Goal: Transaction & Acquisition: Download file/media

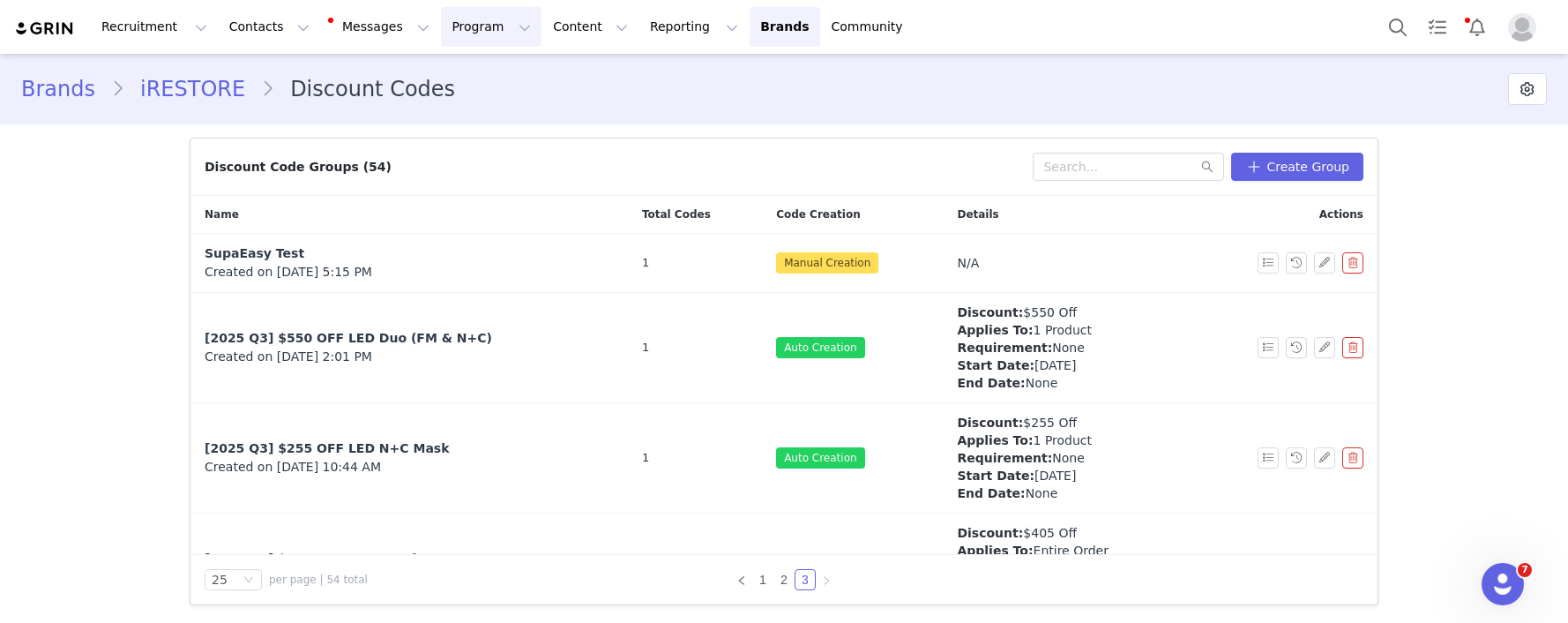
click at [464, 29] on button "Program Program" at bounding box center [491, 27] width 101 height 40
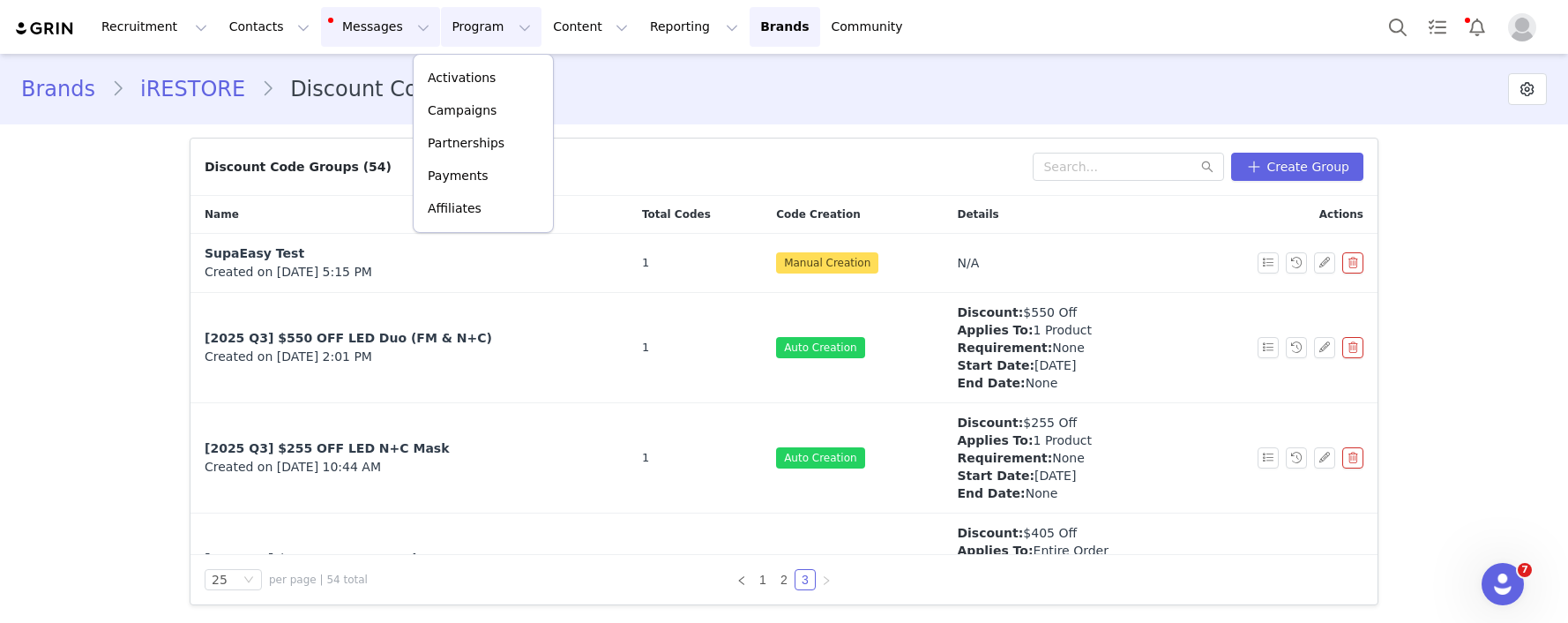
click at [353, 37] on button "Messages Messages" at bounding box center [380, 27] width 119 height 40
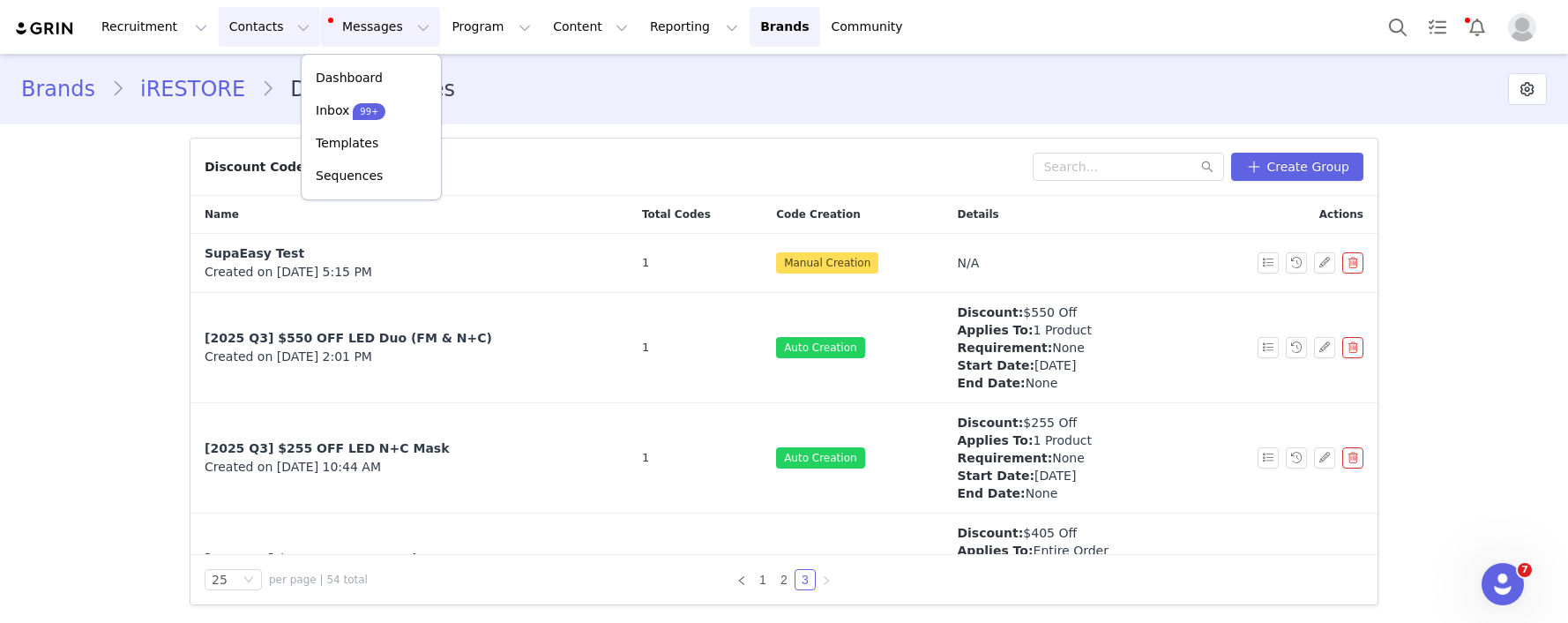
click at [269, 32] on button "Contacts Contacts" at bounding box center [269, 27] width 101 height 40
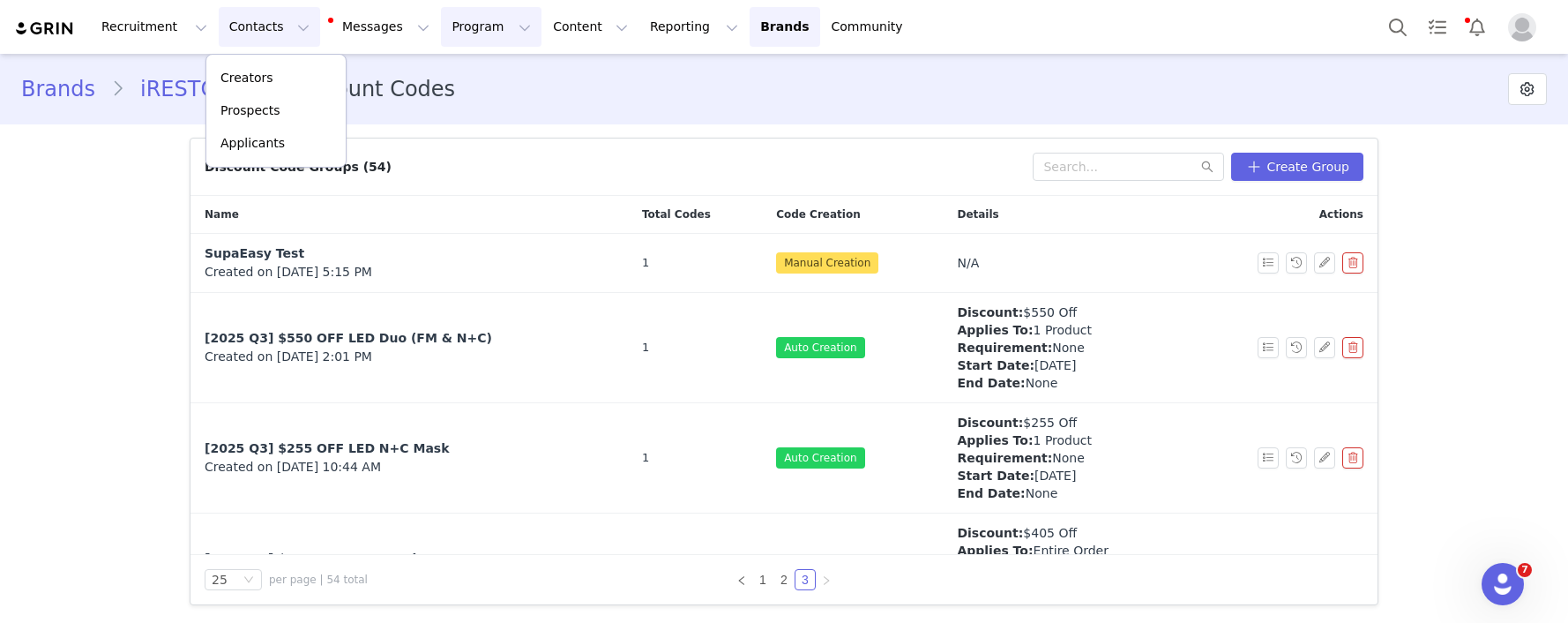
click at [452, 36] on button "Program Program" at bounding box center [491, 27] width 101 height 40
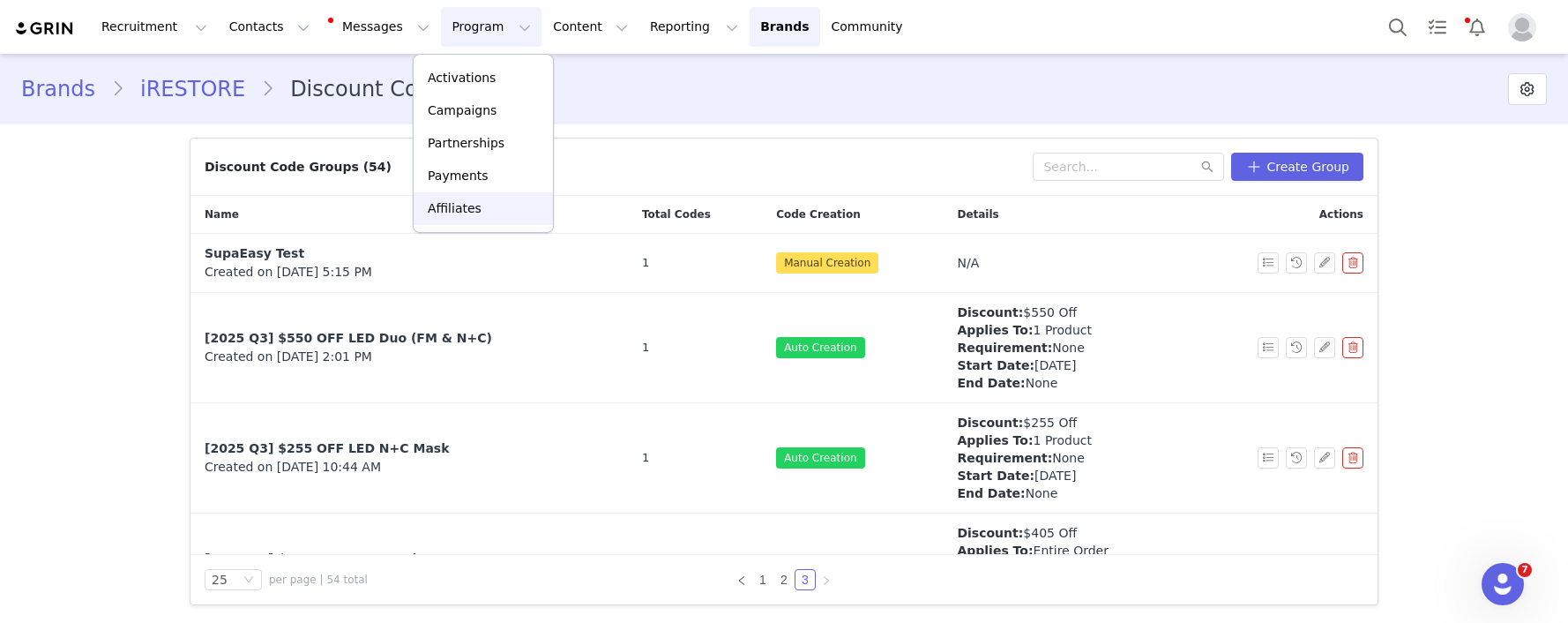
click at [467, 201] on p "Affiliates" at bounding box center [454, 208] width 53 height 19
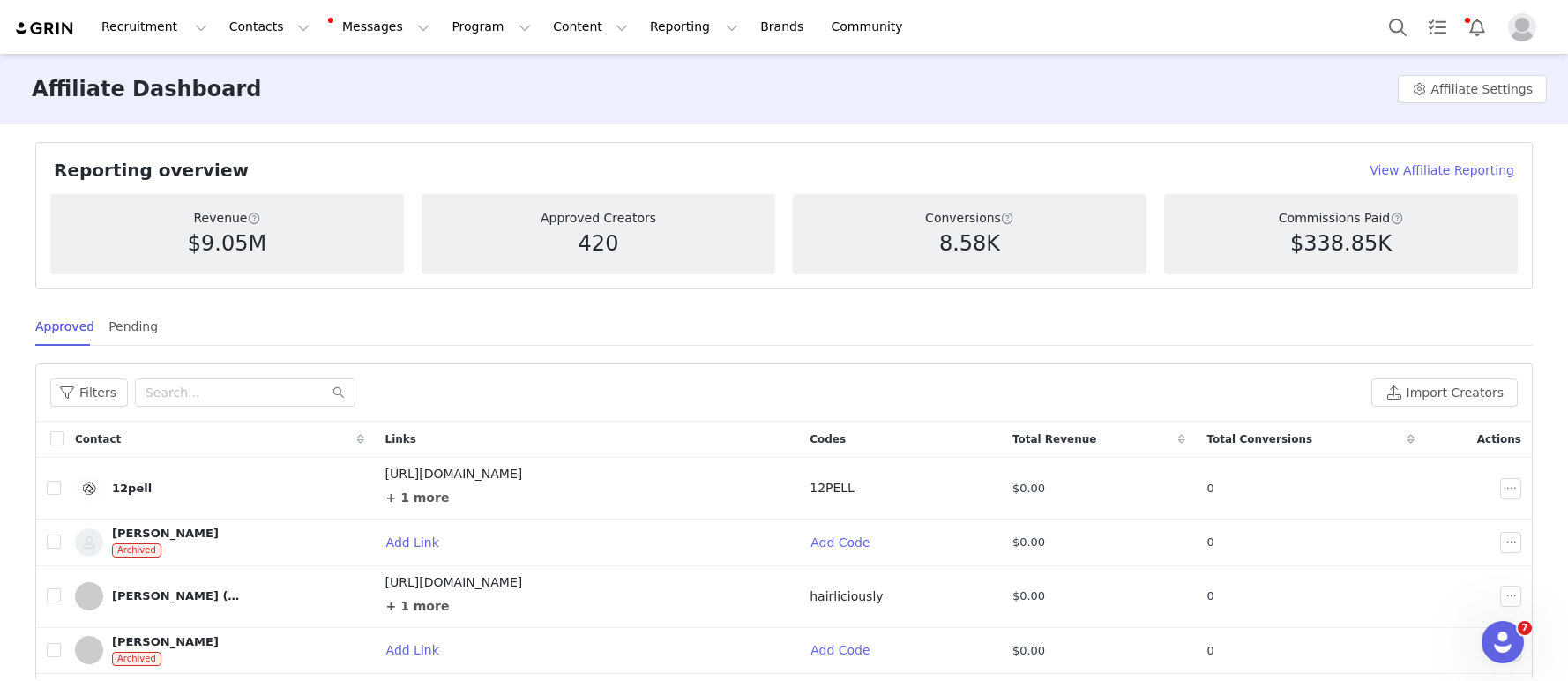
click at [1422, 173] on h4 "View Affiliate Reporting" at bounding box center [1441, 170] width 145 height 19
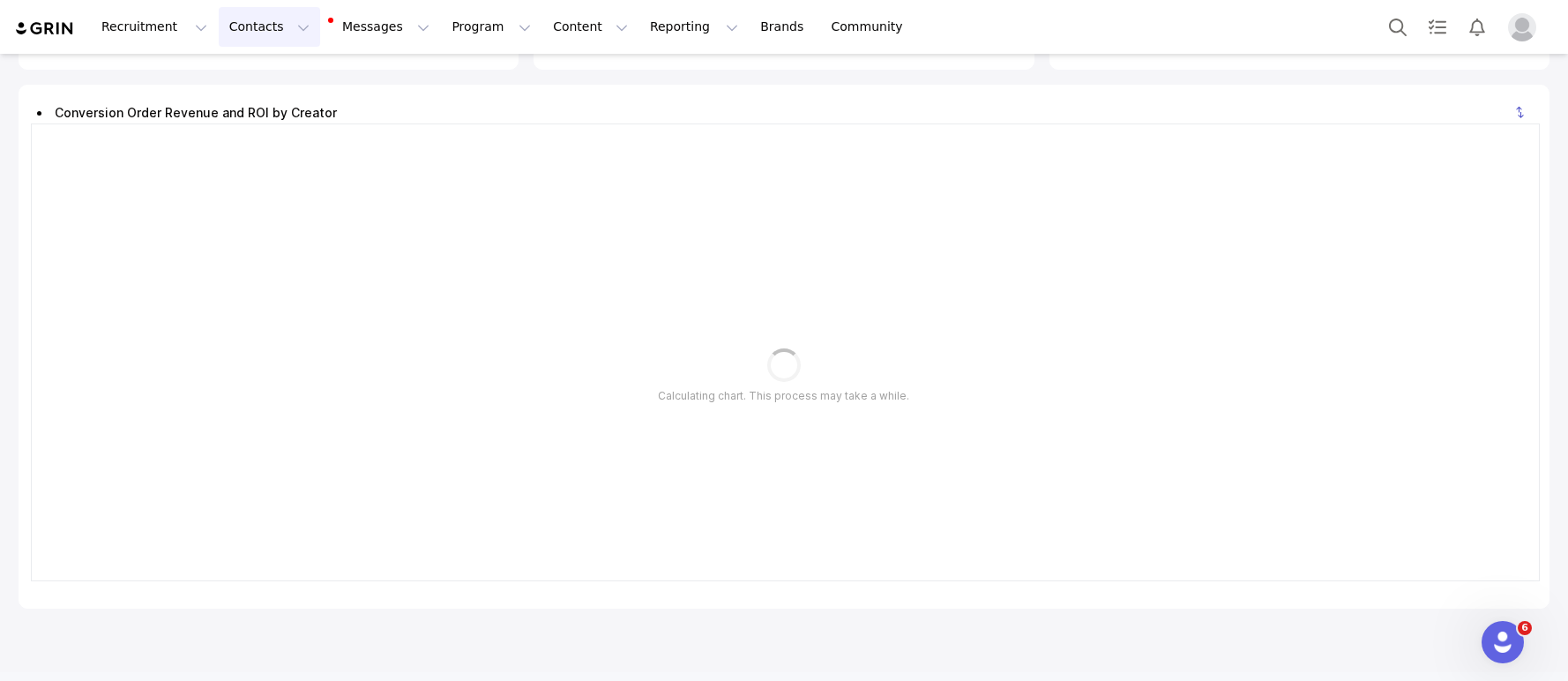
click at [298, 31] on button "Contacts Contacts" at bounding box center [269, 27] width 101 height 40
click at [298, 32] on button "Contacts Contacts" at bounding box center [269, 27] width 101 height 40
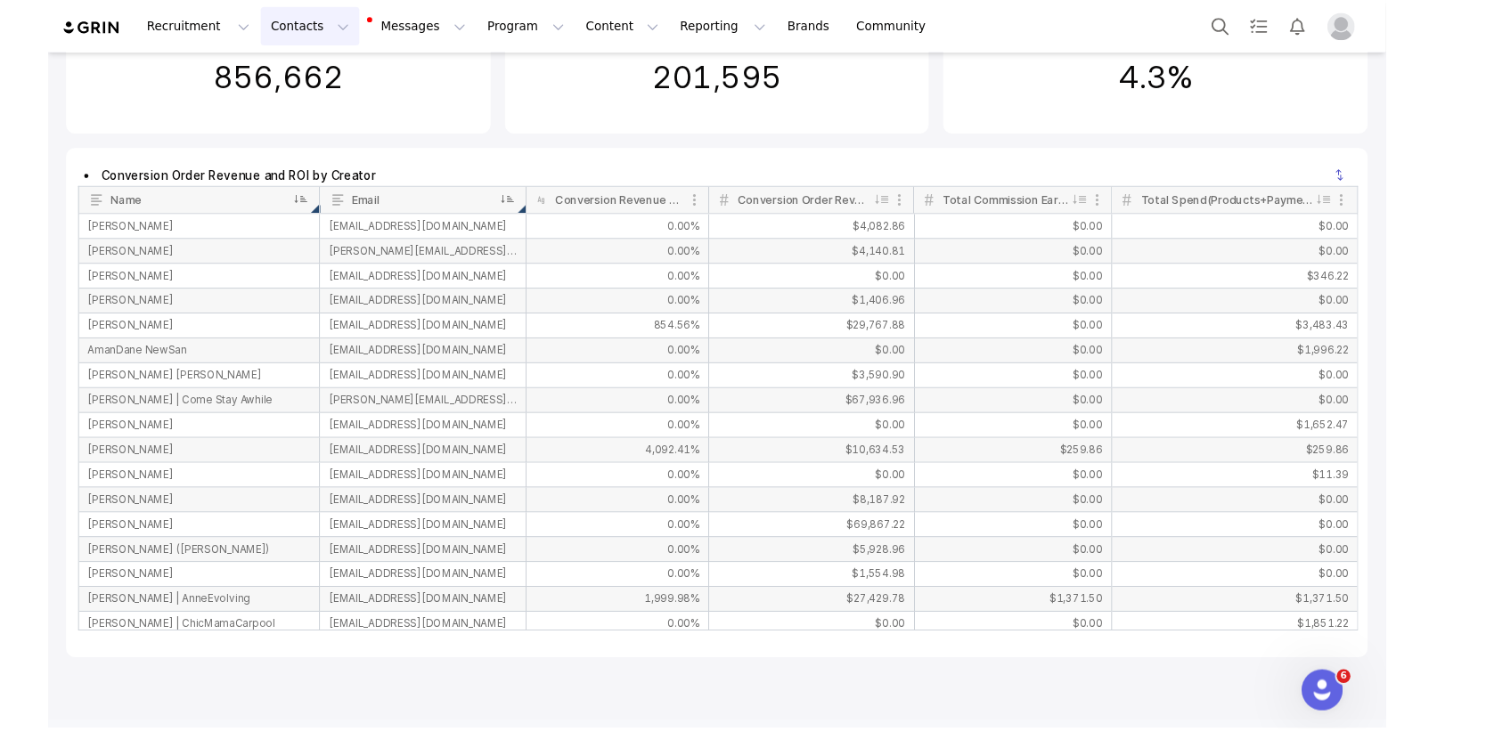
scroll to position [1126, 0]
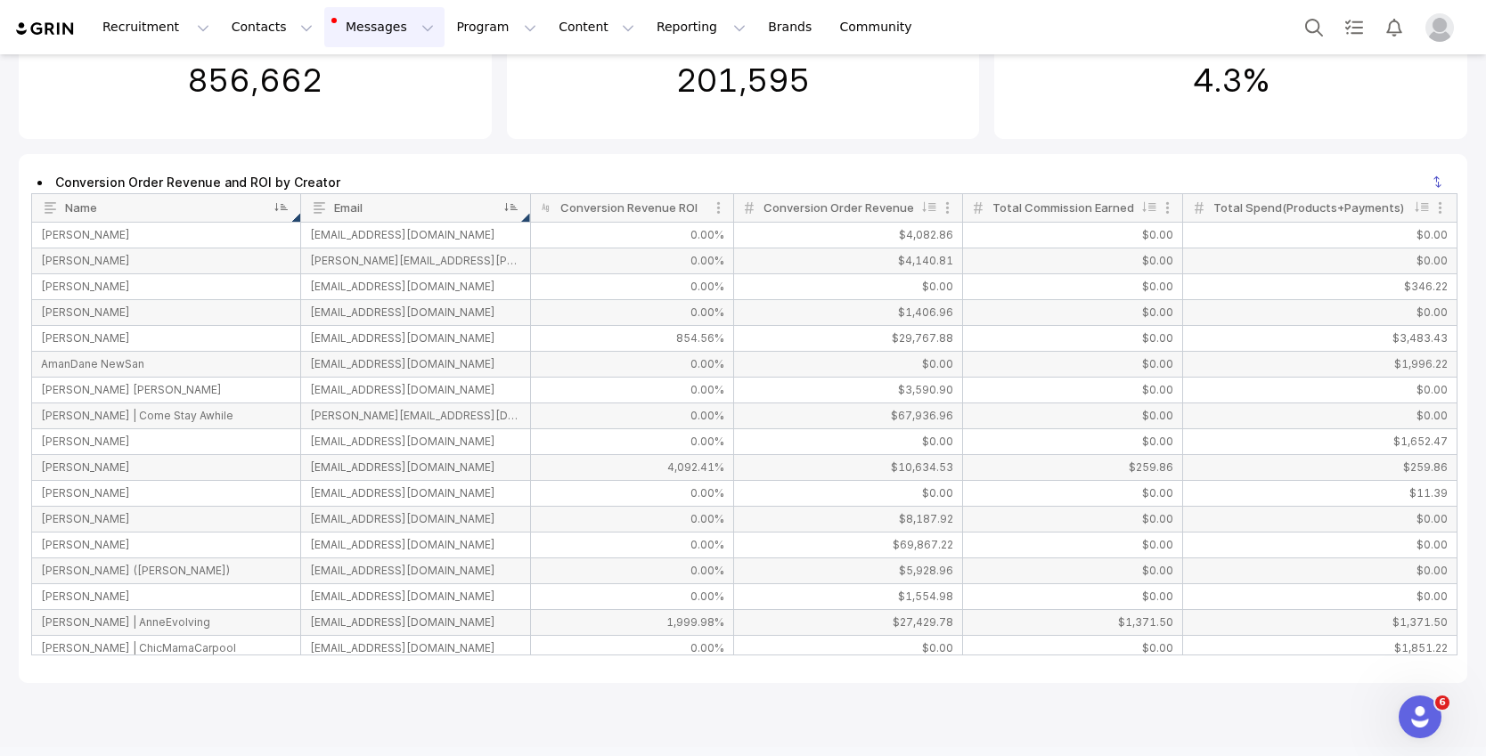
click at [354, 20] on button "Messages Messages" at bounding box center [384, 27] width 120 height 40
click at [460, 25] on button "Program Program" at bounding box center [496, 27] width 102 height 40
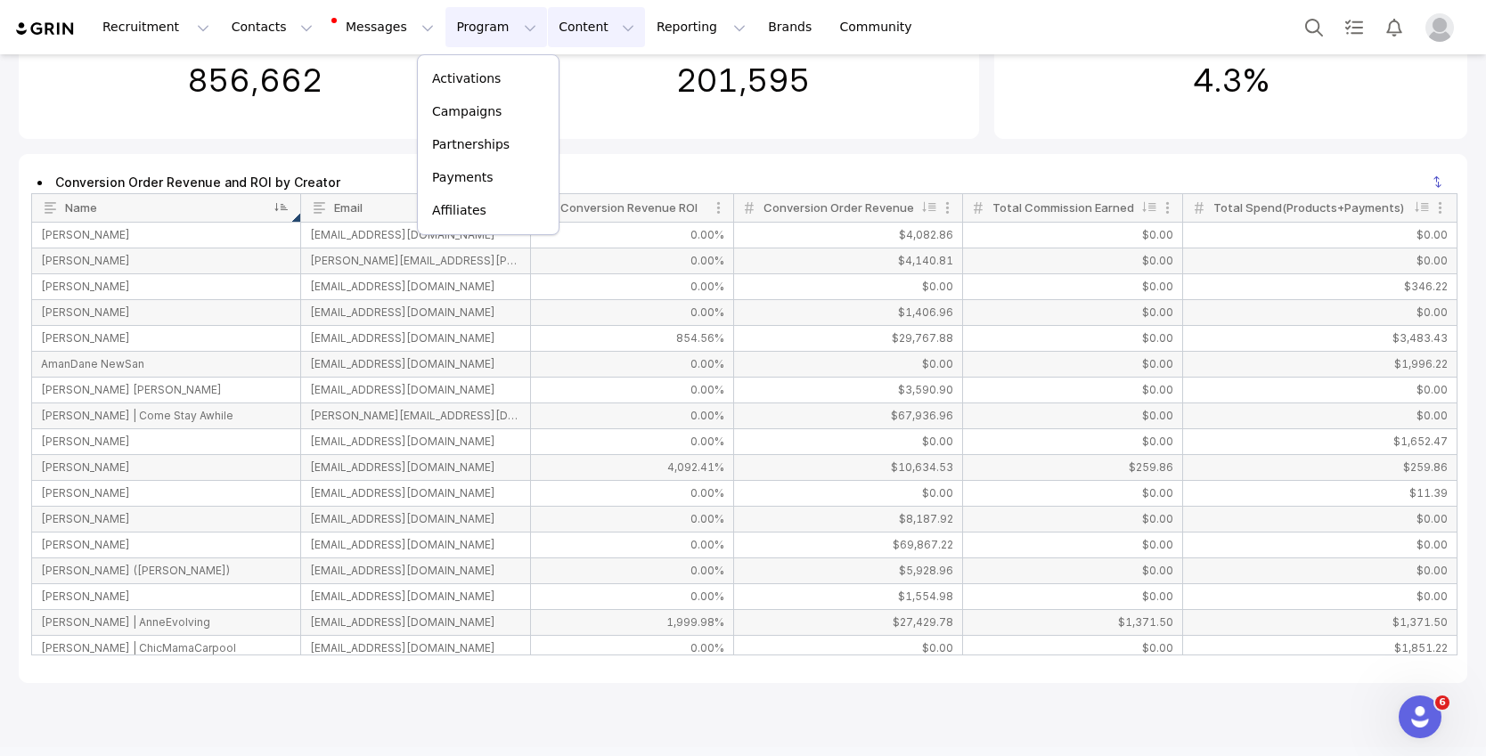
click at [567, 16] on button "Content Content" at bounding box center [596, 27] width 97 height 40
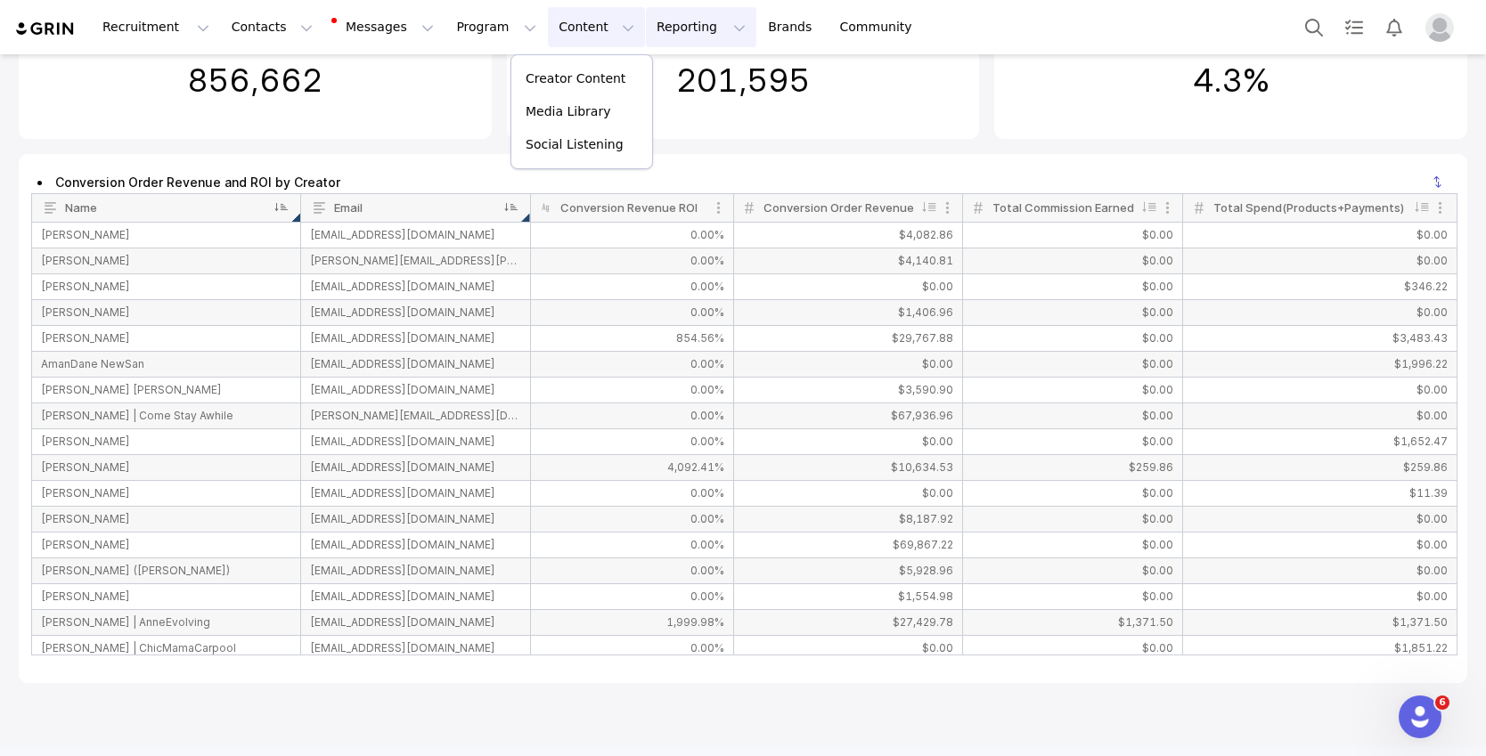
click at [646, 37] on button "Reporting Reporting" at bounding box center [701, 27] width 110 height 40
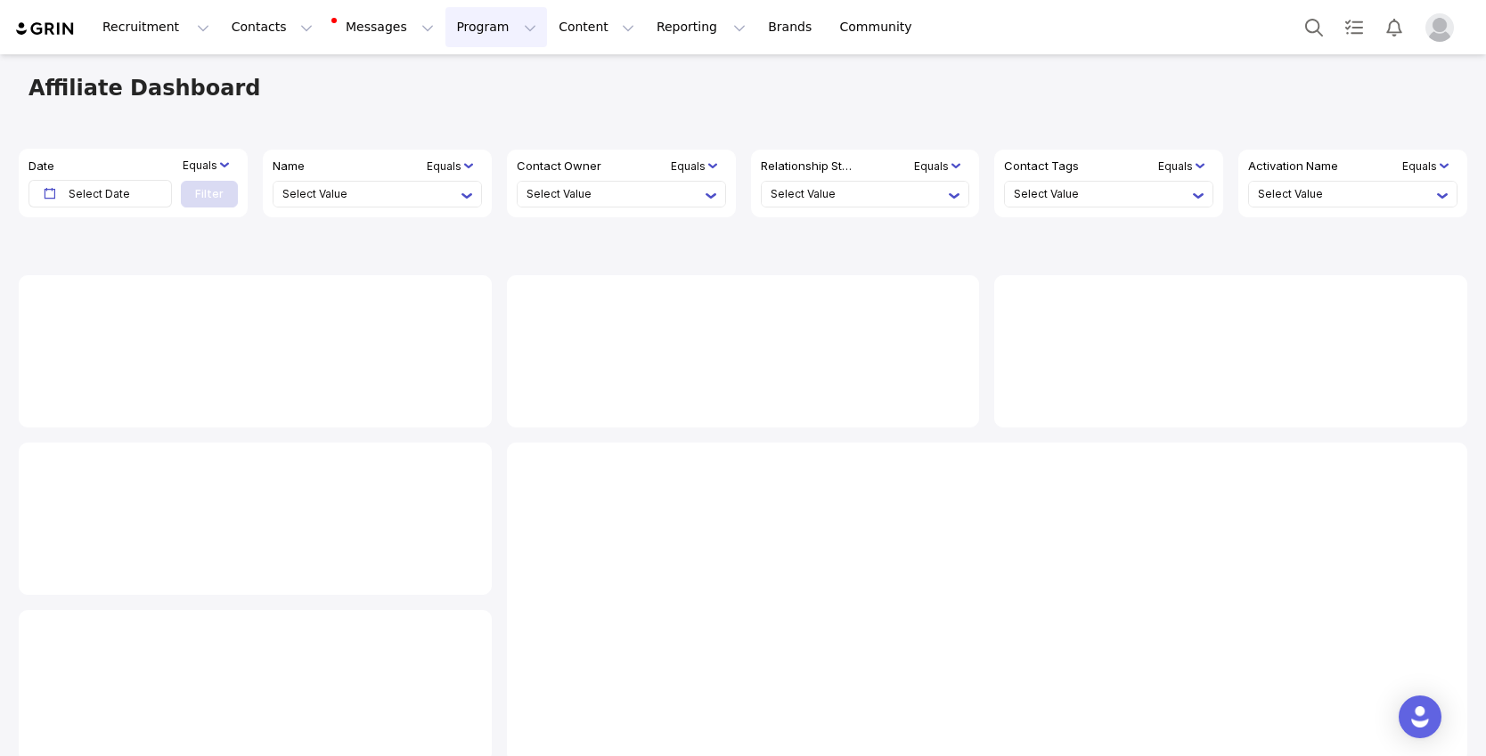
click at [473, 32] on button "Program Program" at bounding box center [496, 27] width 102 height 40
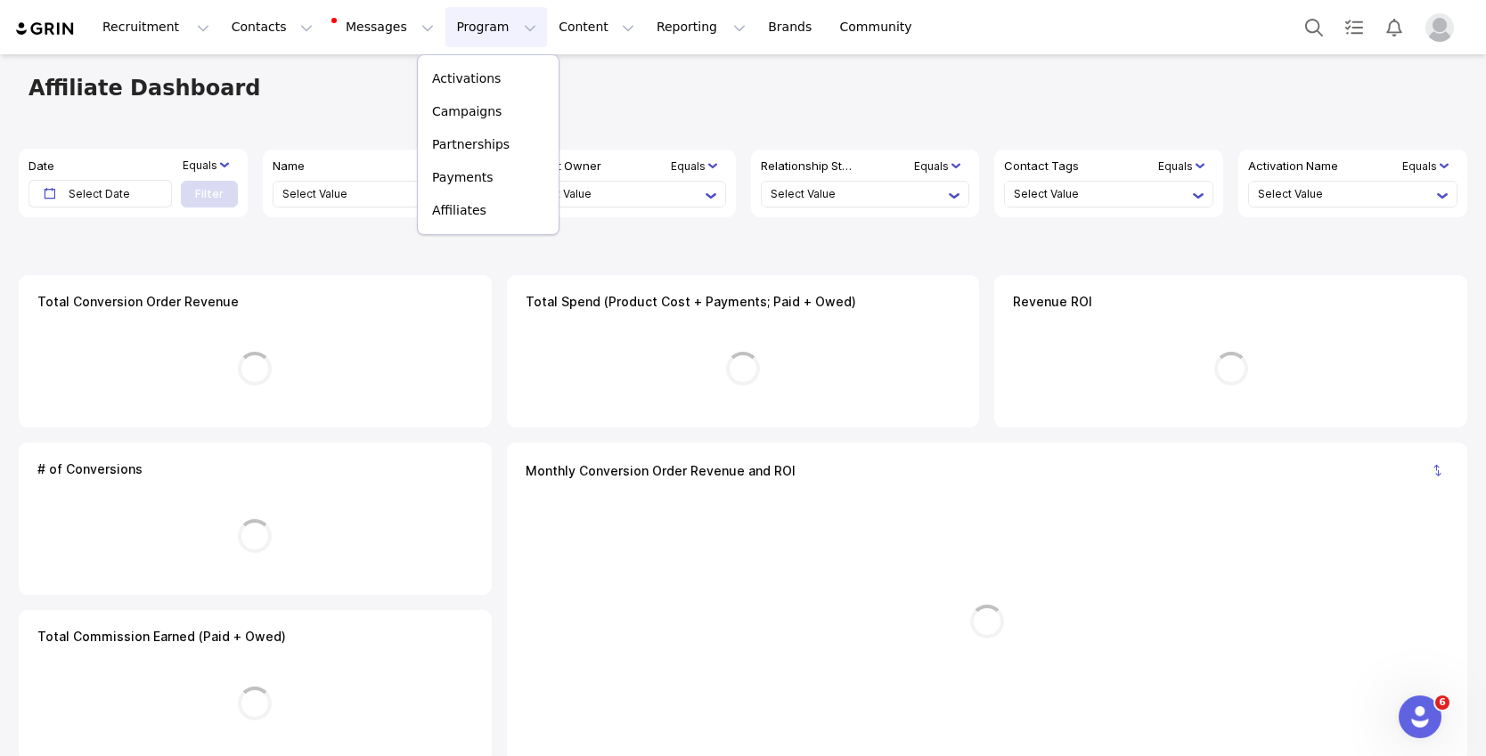
click at [1434, 21] on img "Profile" at bounding box center [1439, 27] width 29 height 29
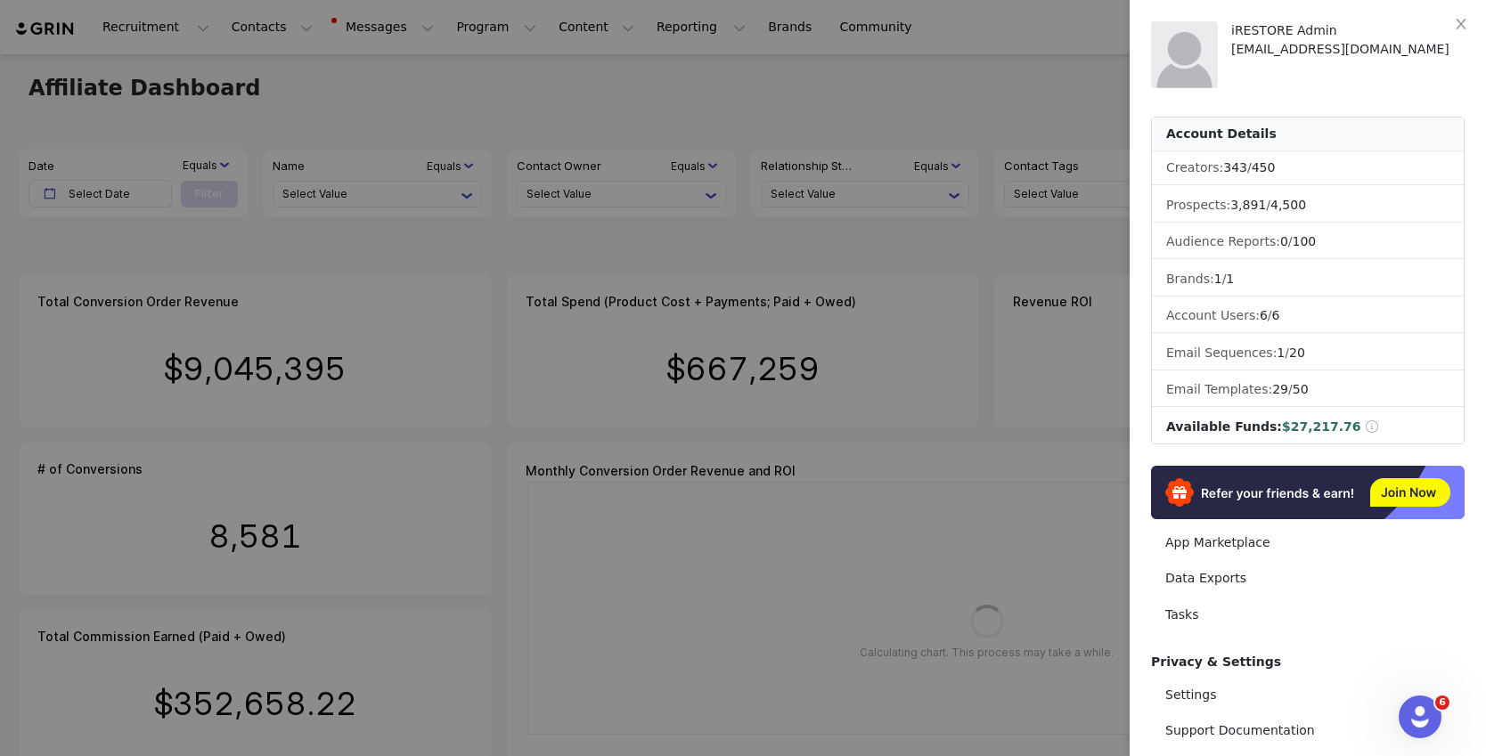
scroll to position [146, 0]
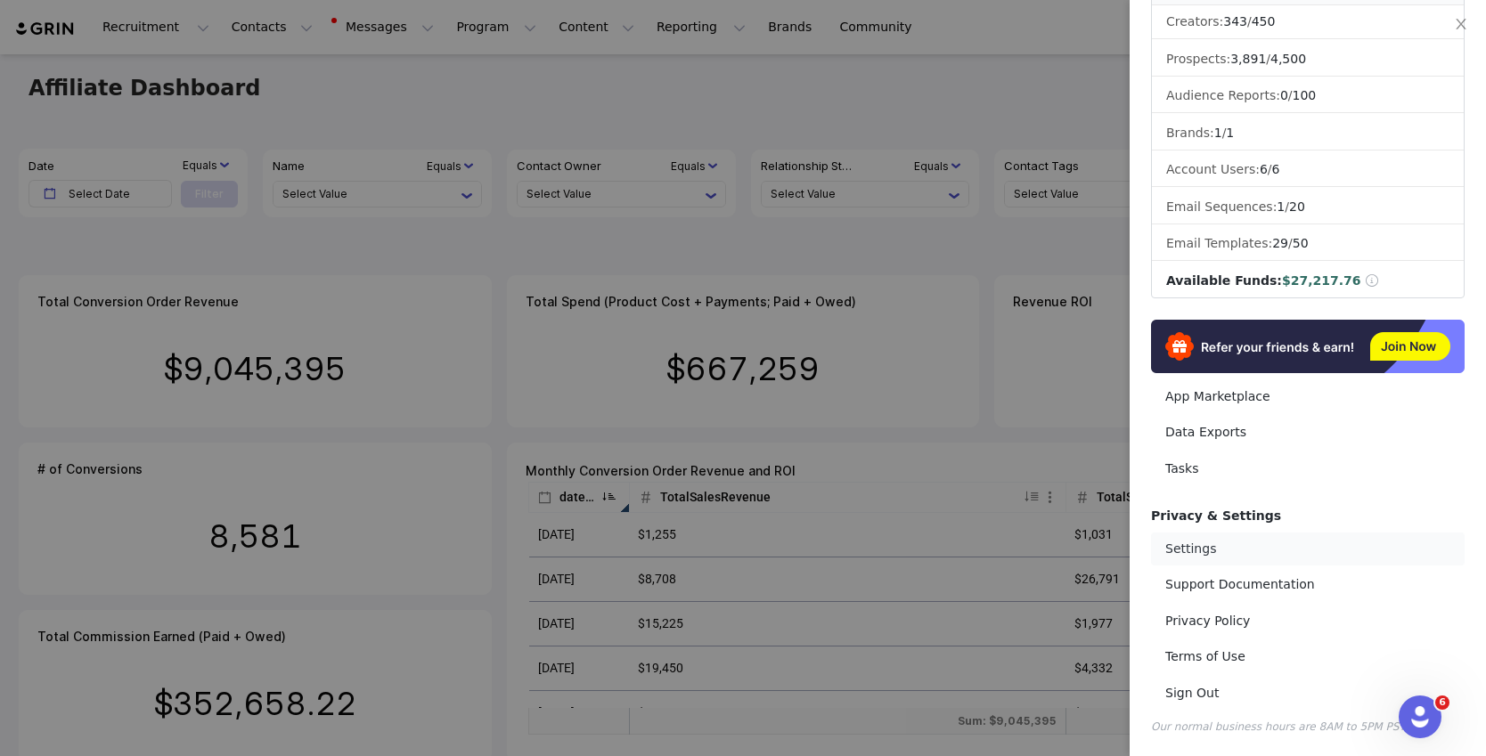
click at [1186, 550] on link "Settings" at bounding box center [1308, 549] width 314 height 33
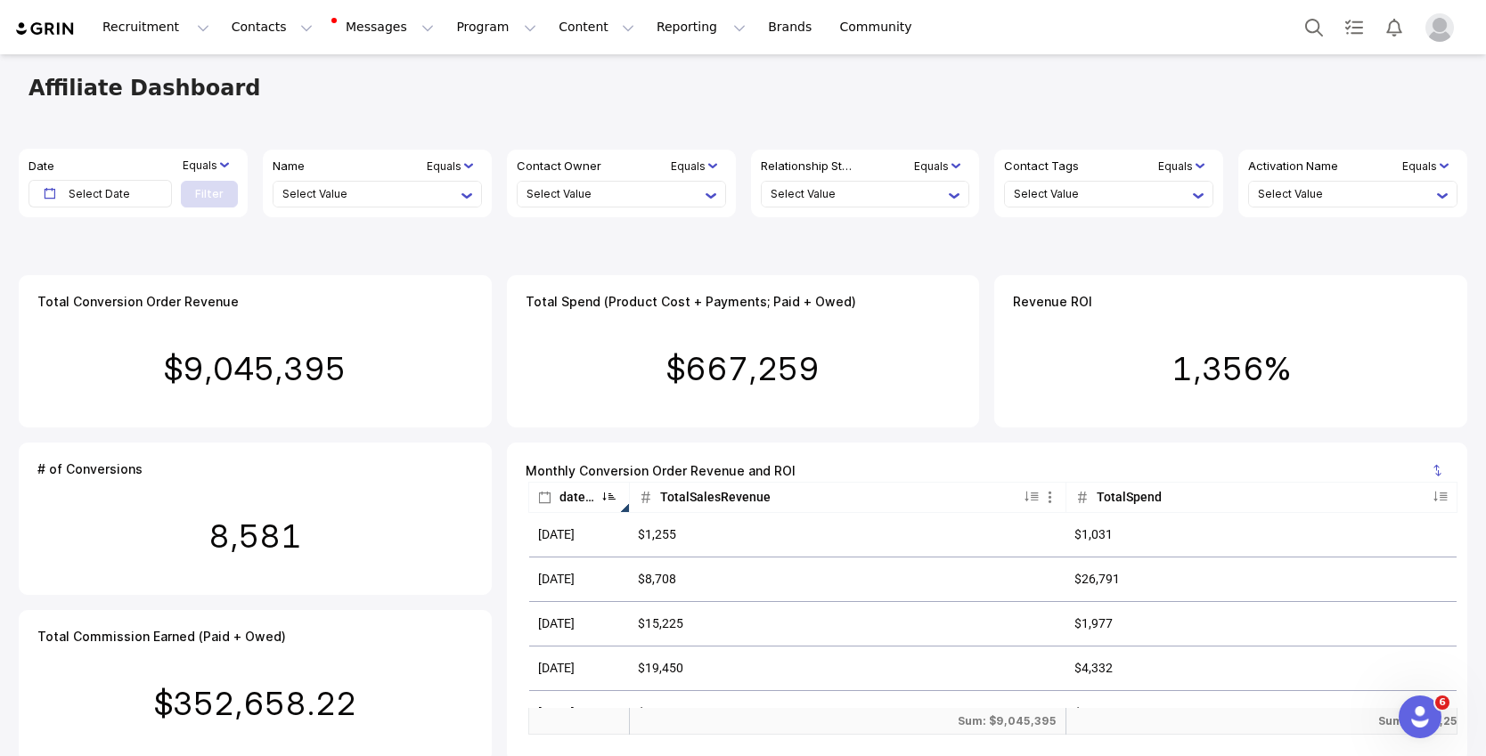
click at [1441, 30] on img "Profile" at bounding box center [1439, 27] width 29 height 29
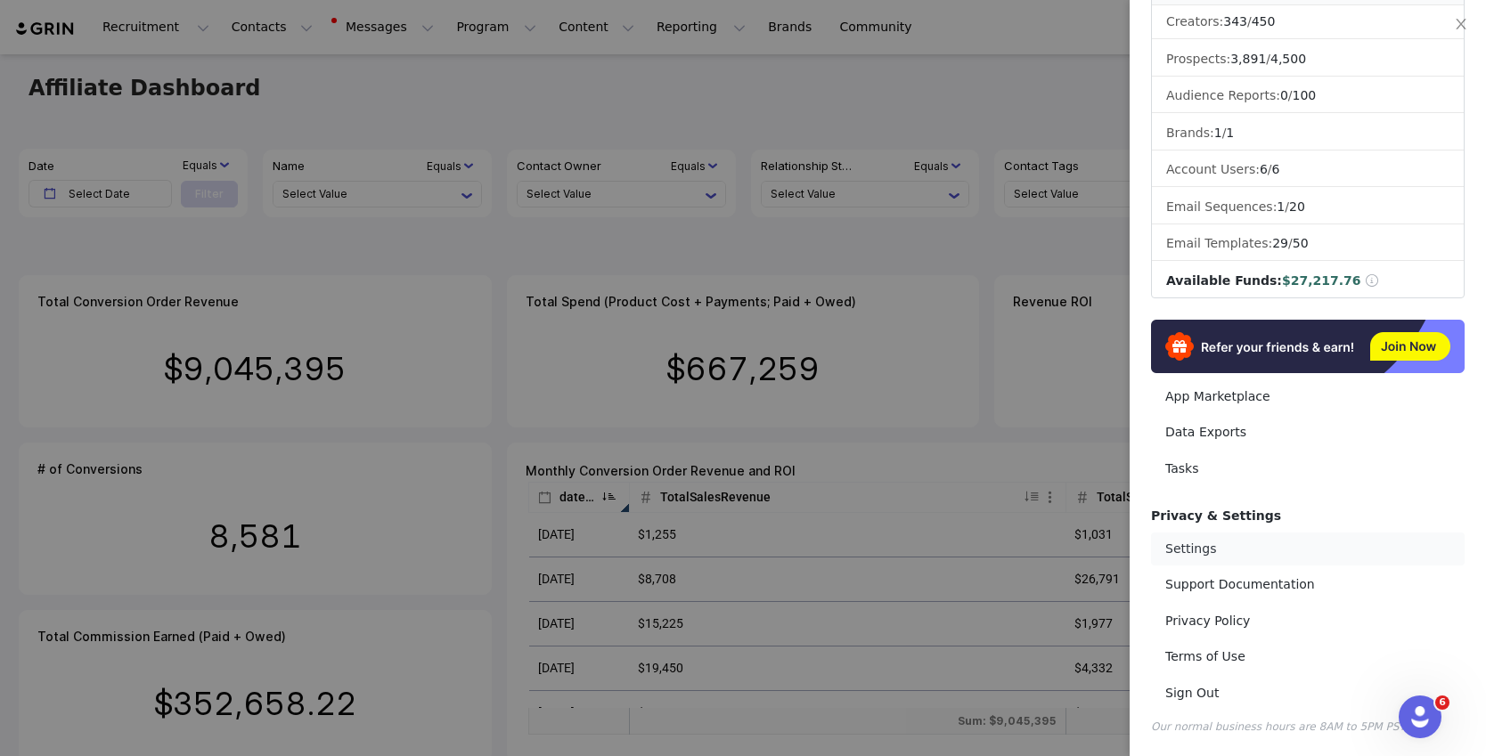
click at [1174, 542] on link "Settings" at bounding box center [1308, 549] width 314 height 33
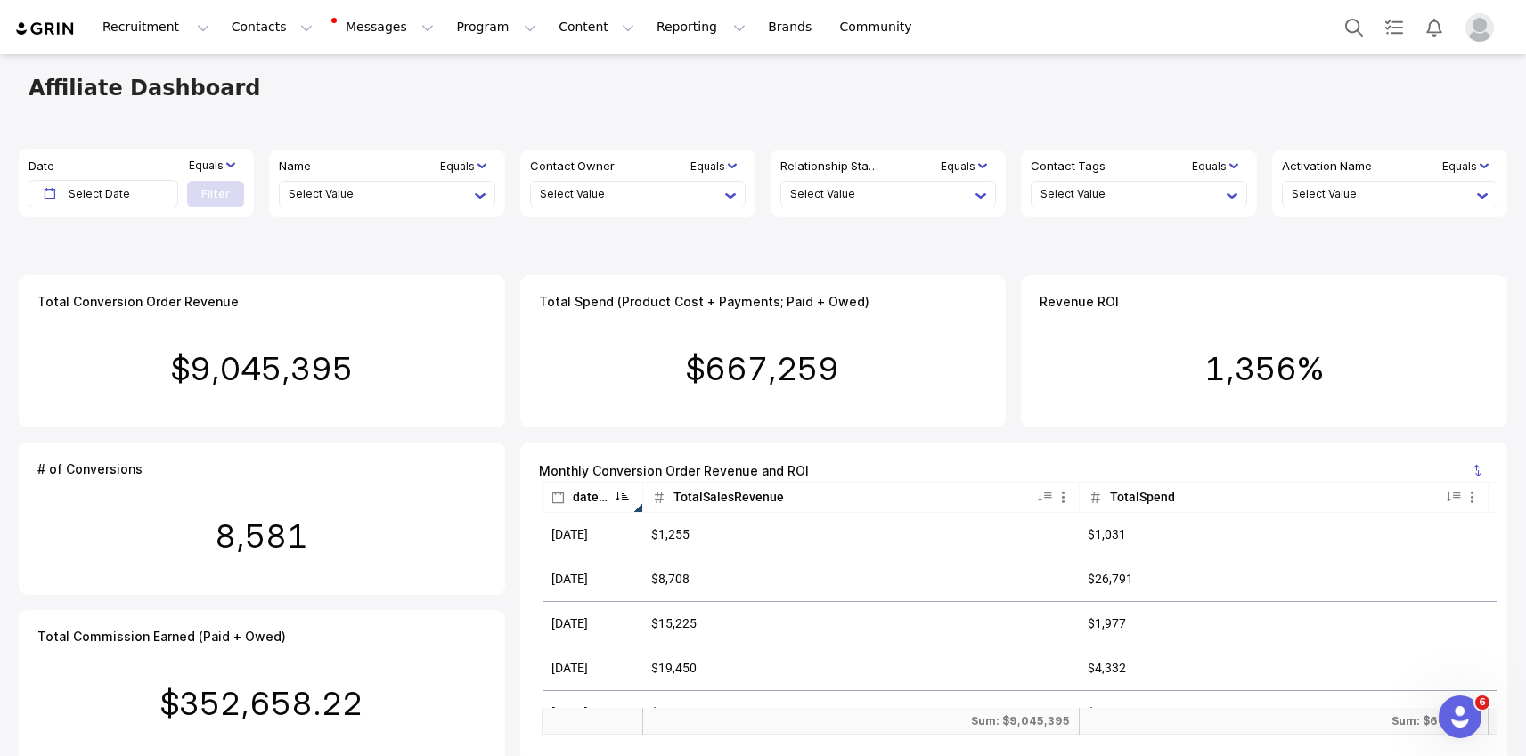
click at [1470, 29] on img "Profile" at bounding box center [1479, 27] width 29 height 29
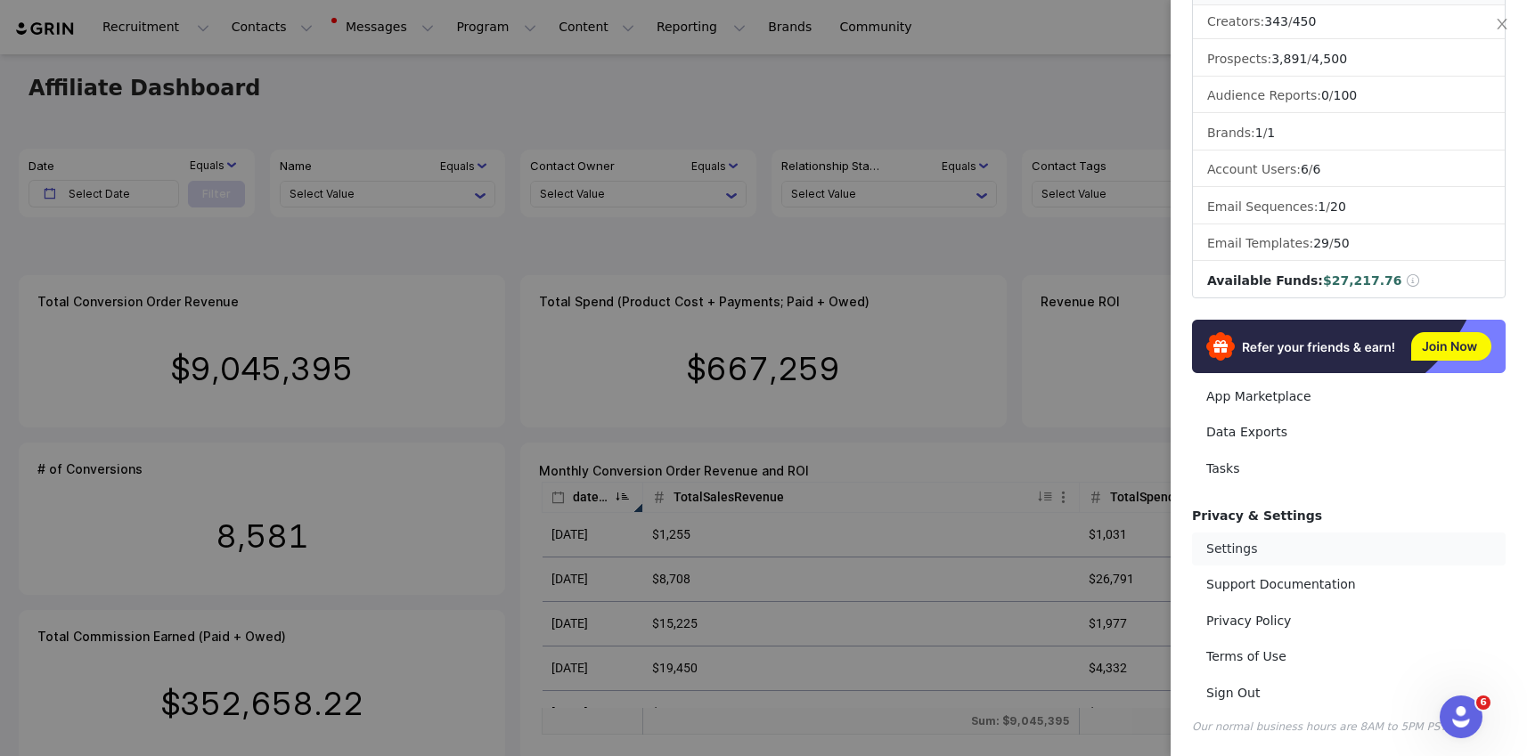
click at [1327, 550] on link "Settings" at bounding box center [1349, 549] width 314 height 33
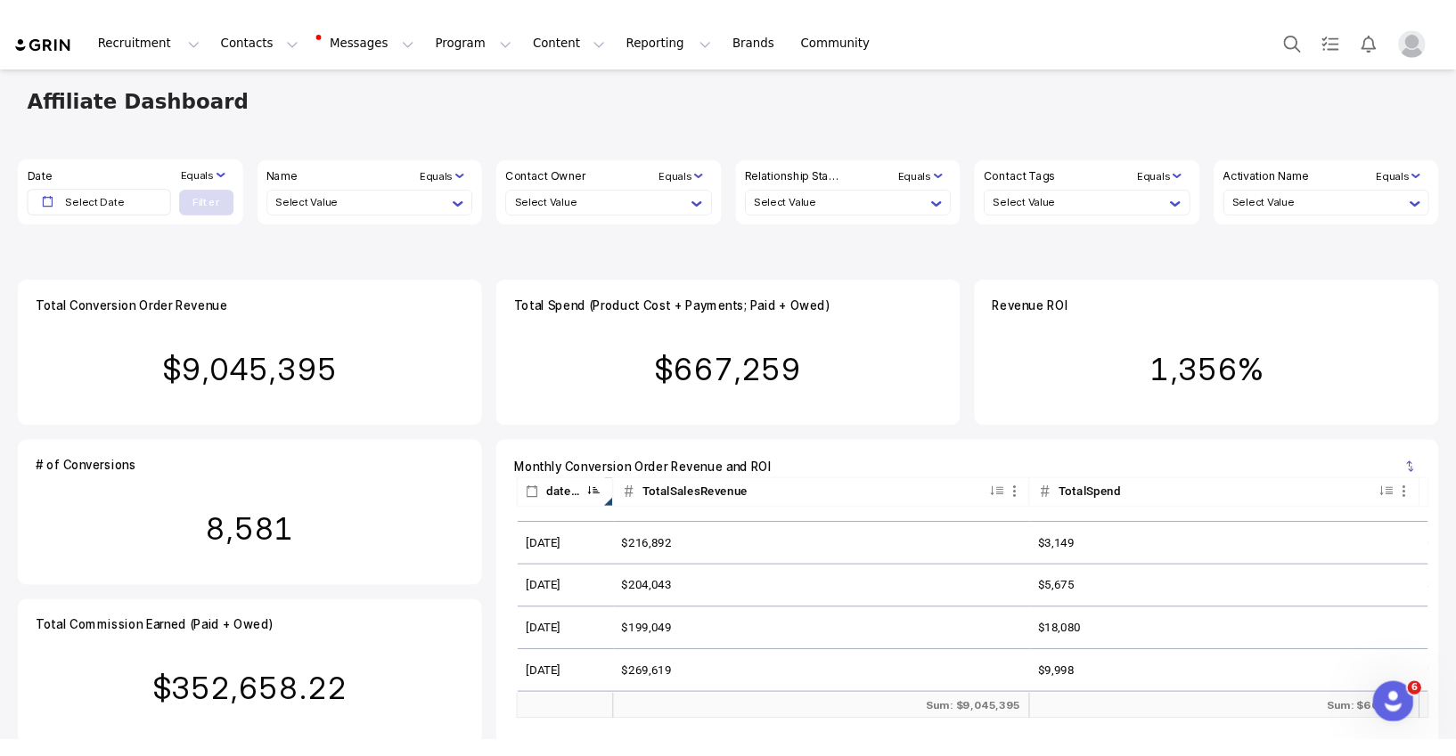
scroll to position [2255, 0]
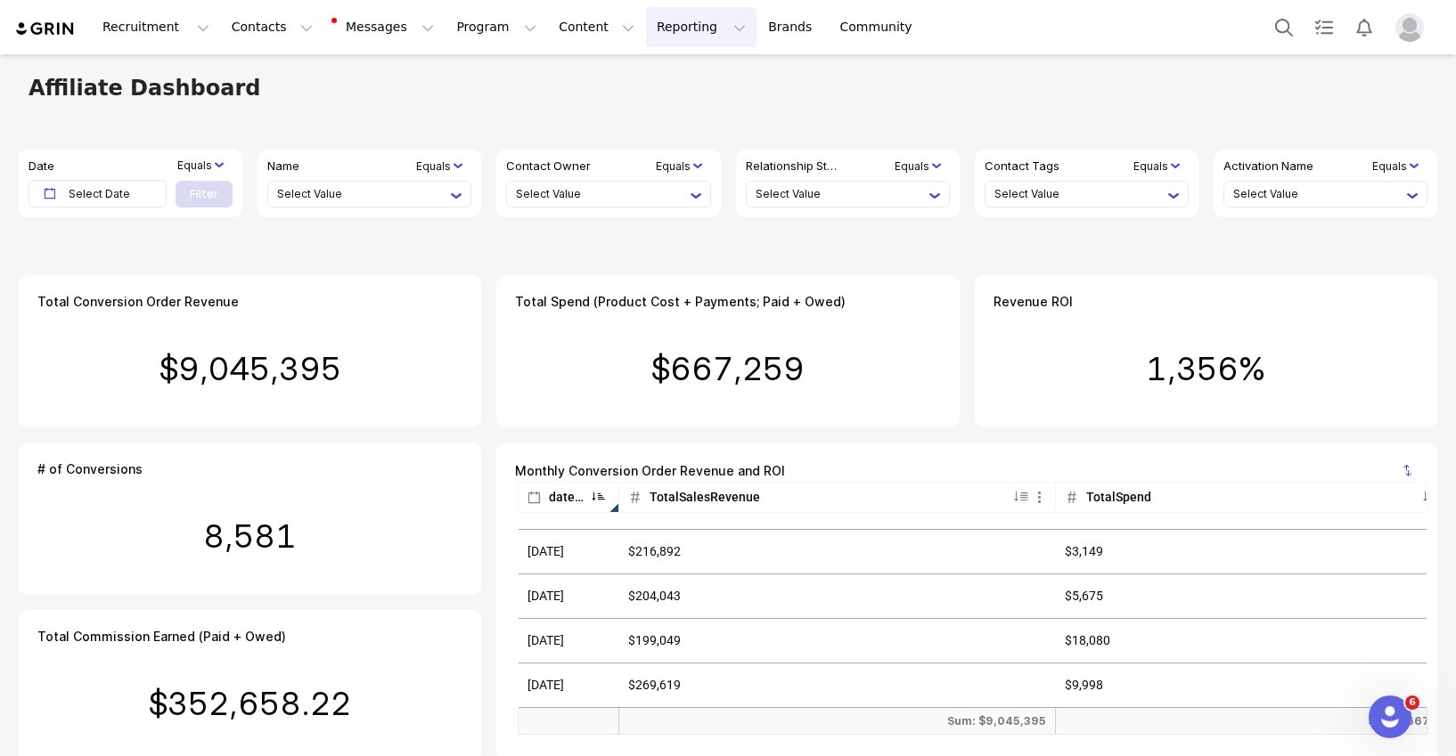
click at [681, 29] on button "Reporting Reporting" at bounding box center [701, 27] width 110 height 40
click at [275, 27] on button "Contacts Contacts" at bounding box center [272, 27] width 102 height 40
click at [281, 84] on div "Creators" at bounding box center [278, 78] width 119 height 19
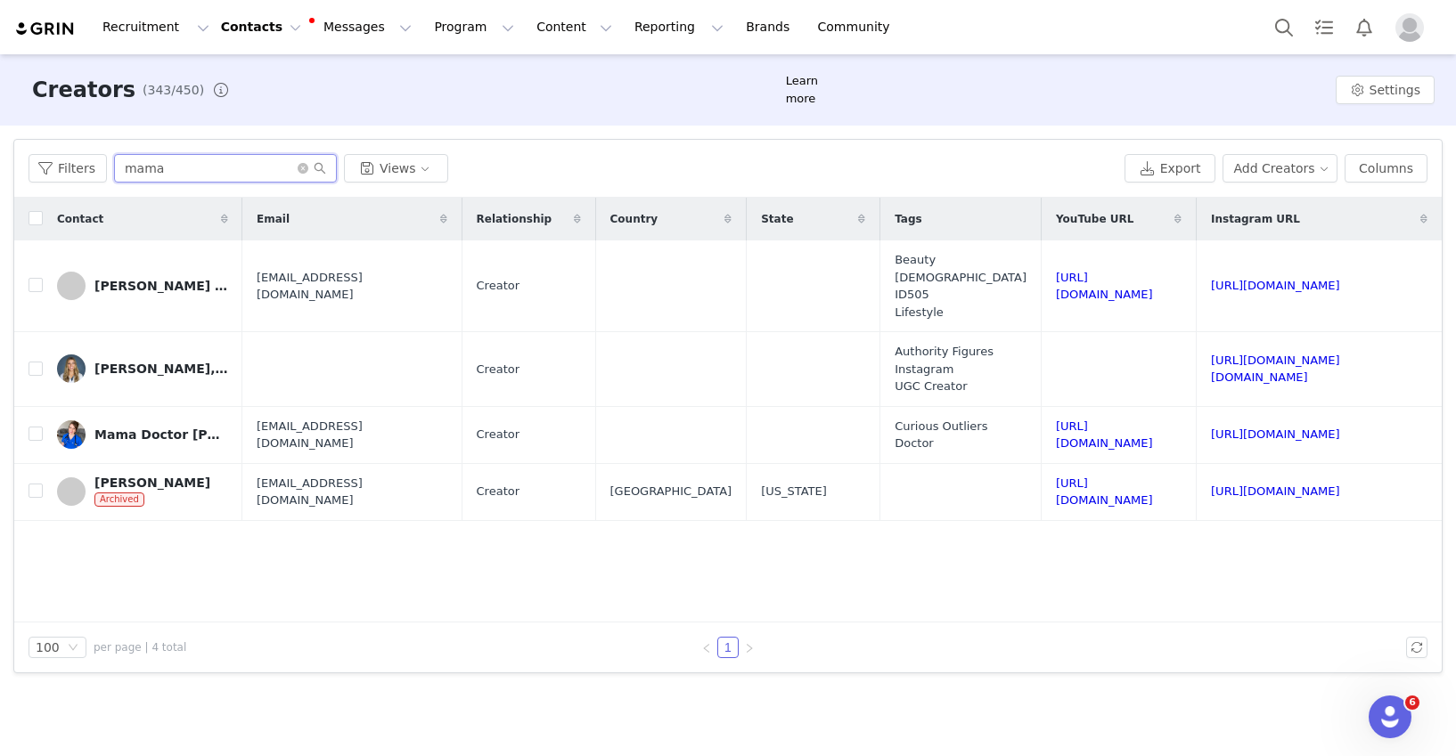
click at [152, 164] on input "mama" at bounding box center [225, 168] width 223 height 29
click at [152, 165] on input "mama" at bounding box center [225, 168] width 223 height 29
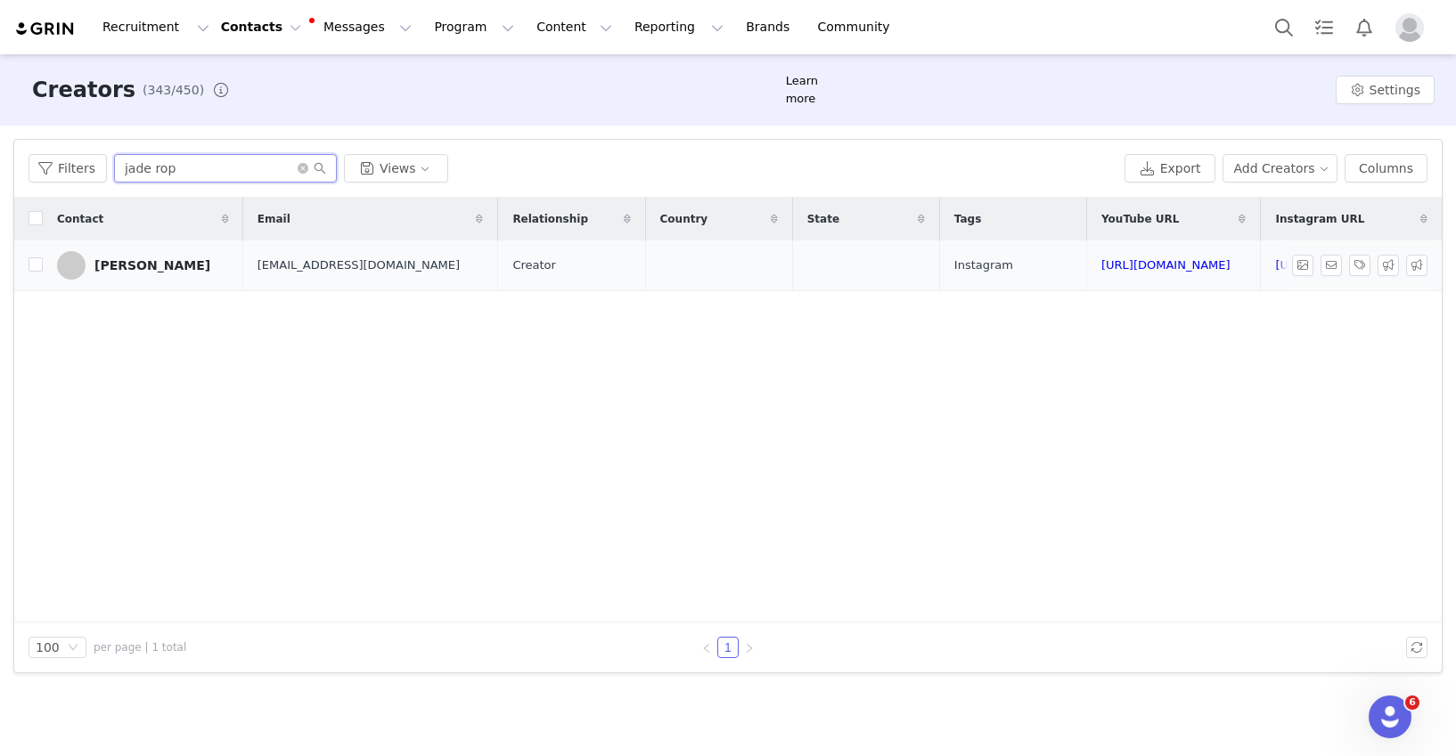
type input "jade rop"
click at [189, 265] on div "Jade Roper Tolbert" at bounding box center [152, 265] width 116 height 14
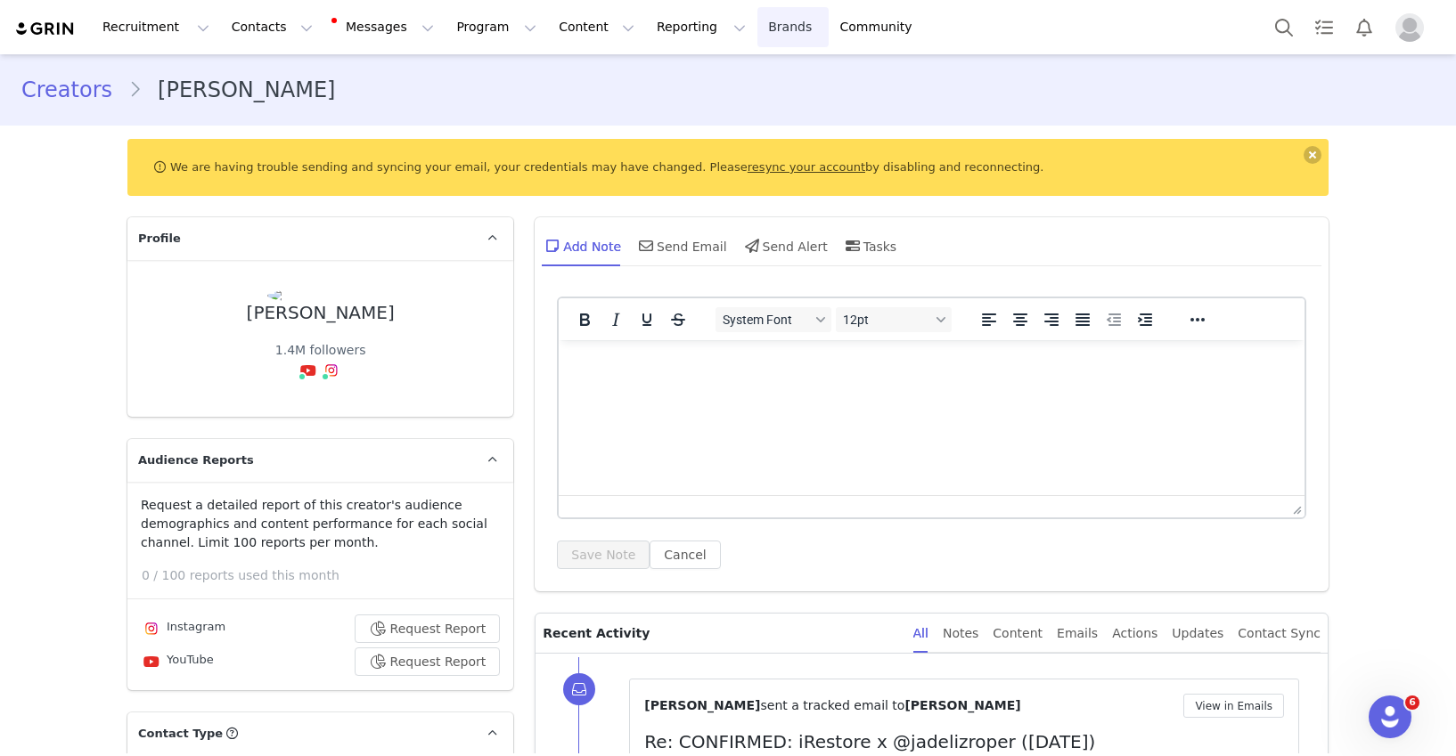
click at [757, 20] on link "Brands Brands" at bounding box center [792, 27] width 70 height 40
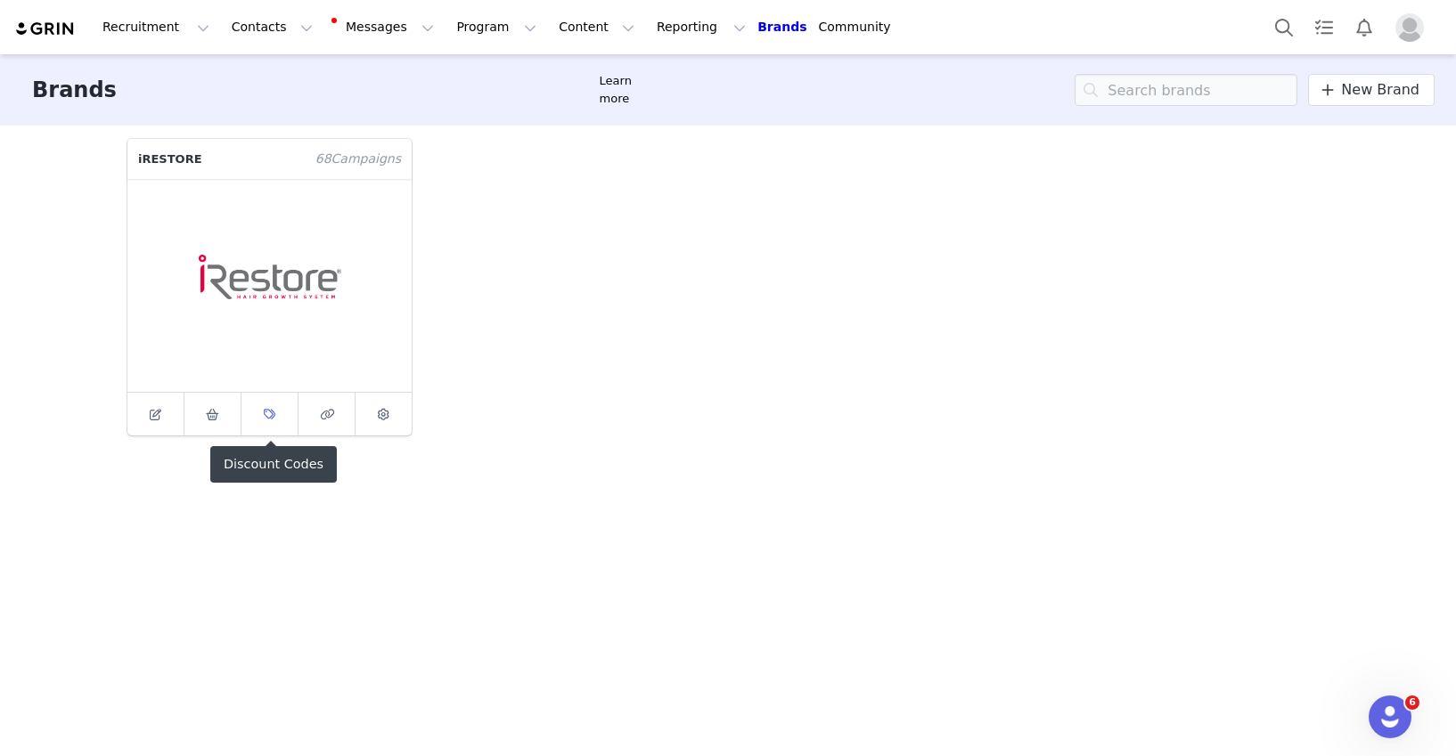
click at [276, 412] on span at bounding box center [269, 414] width 21 height 21
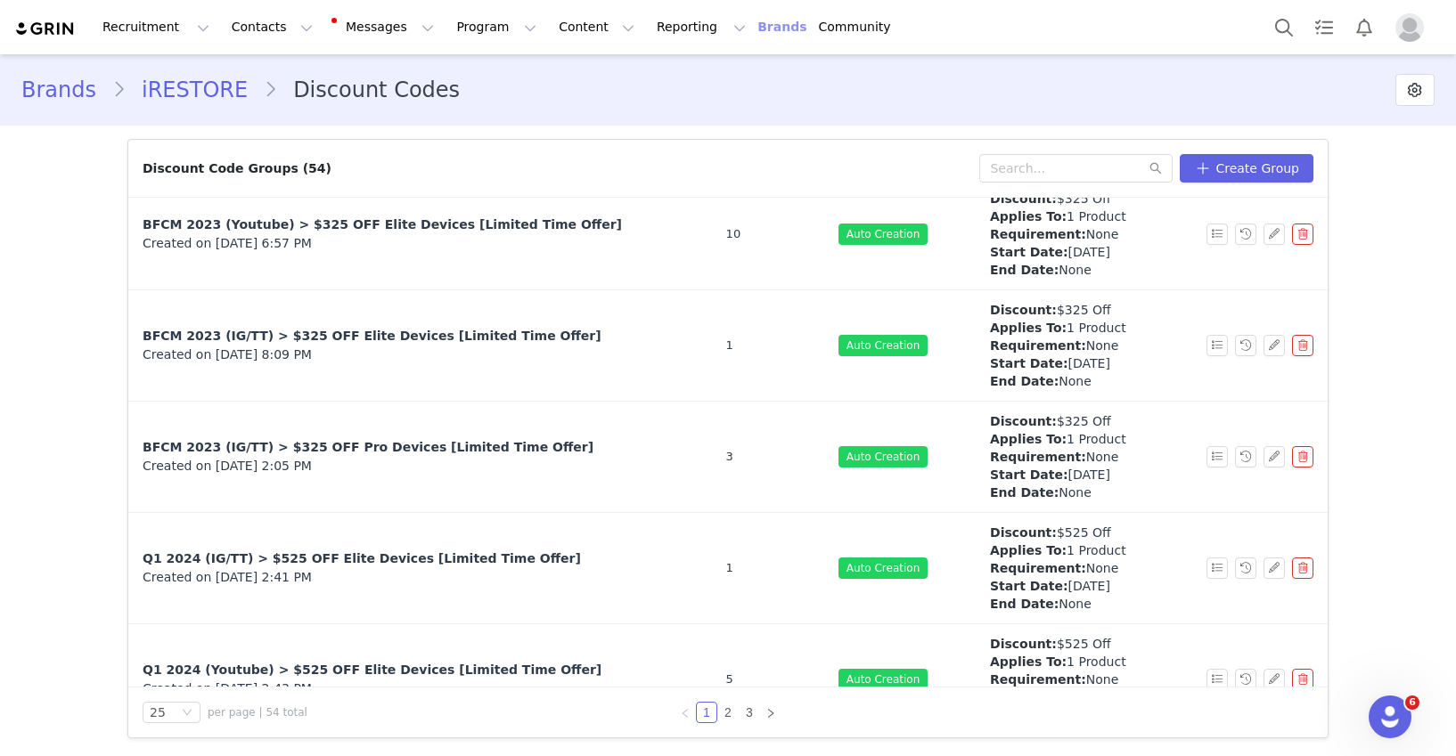
scroll to position [2229, 0]
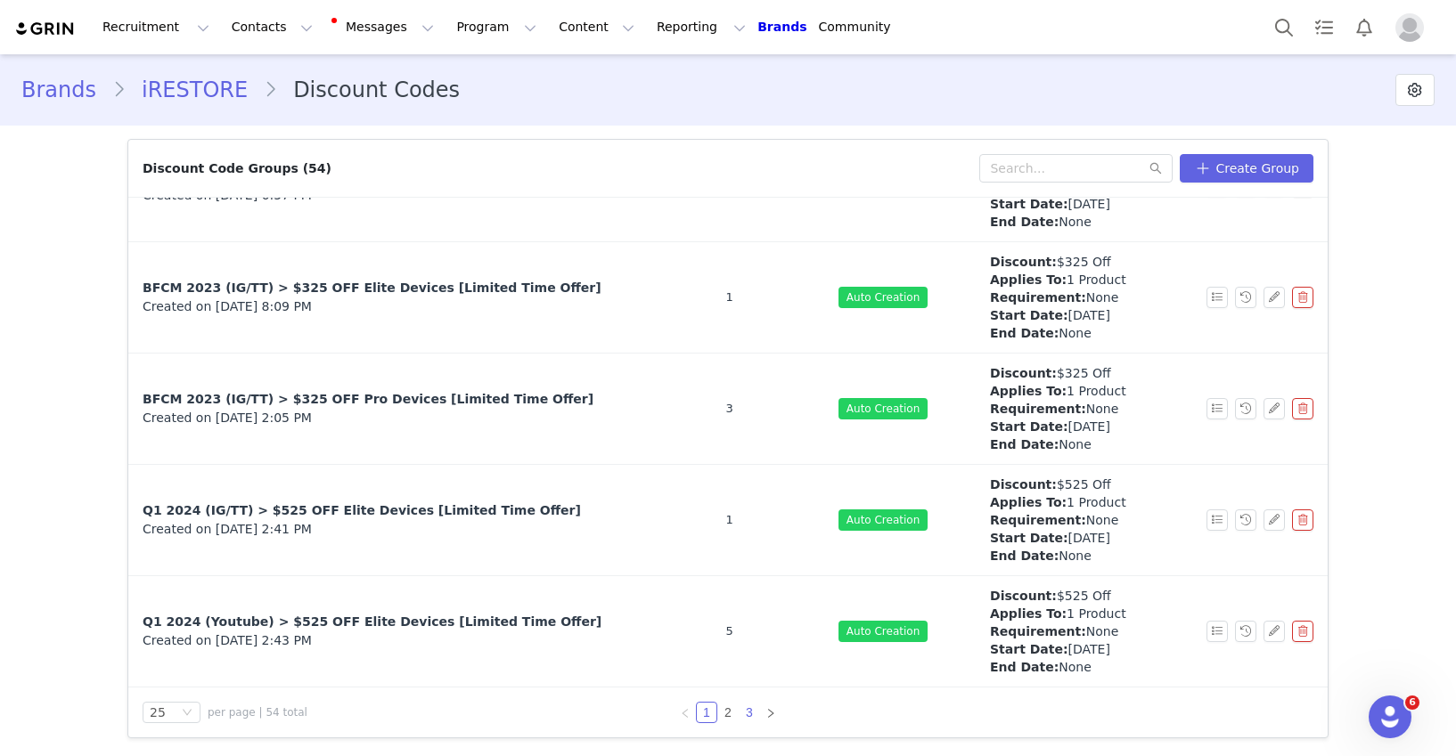
click at [748, 713] on link "3" at bounding box center [749, 713] width 20 height 20
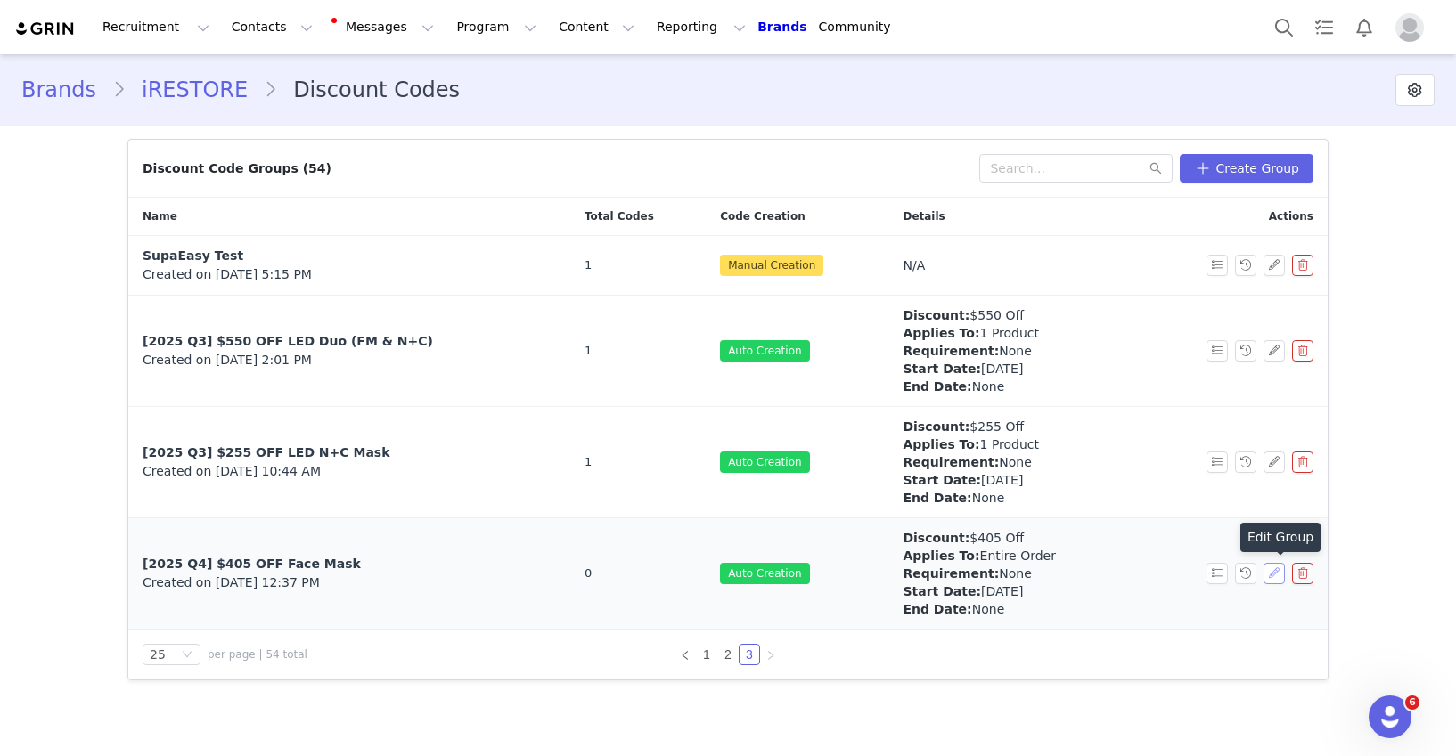
click at [1269, 580] on button "button" at bounding box center [1273, 573] width 21 height 21
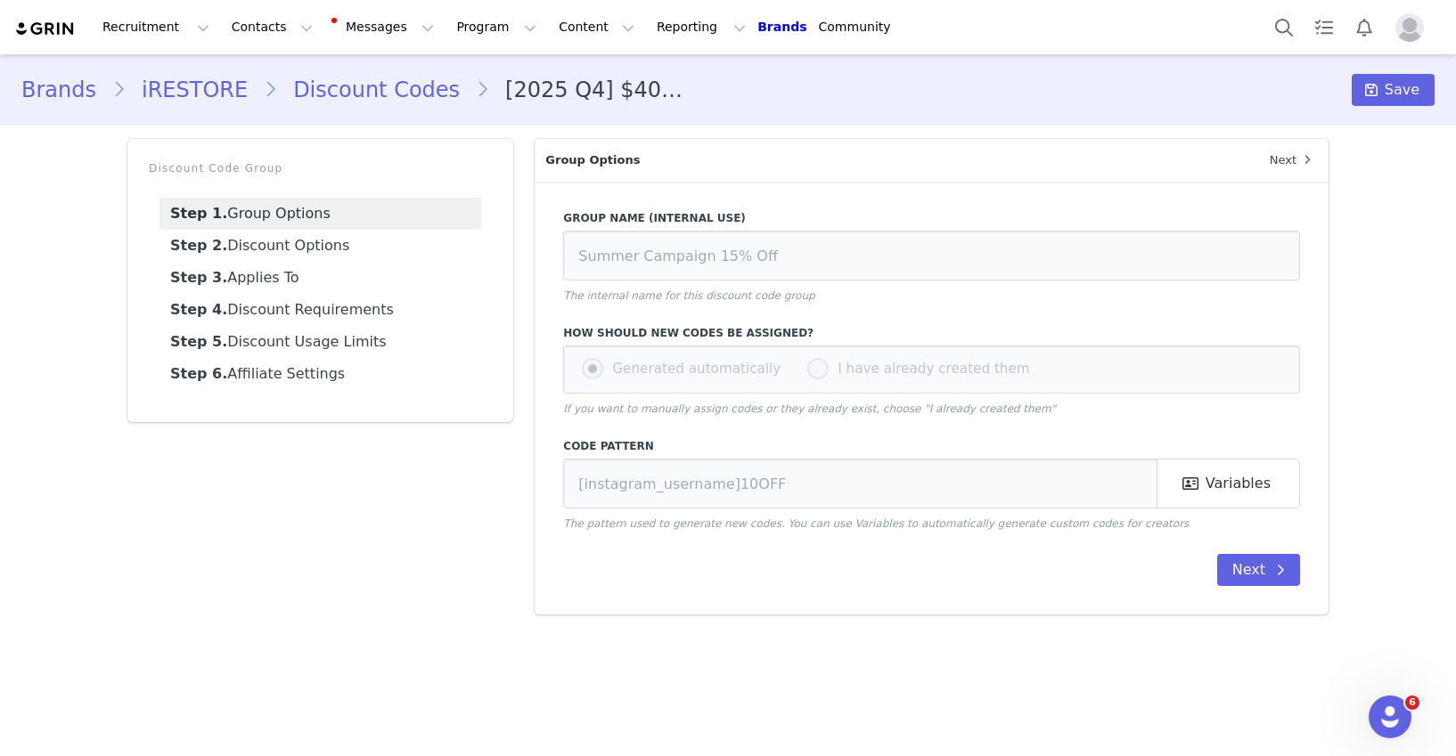
type input "[2025 Q4] $405 OFF Face Mask"
type input "[first_name][last_name]"
click at [252, 280] on link "Step 3. Applies To" at bounding box center [320, 278] width 322 height 32
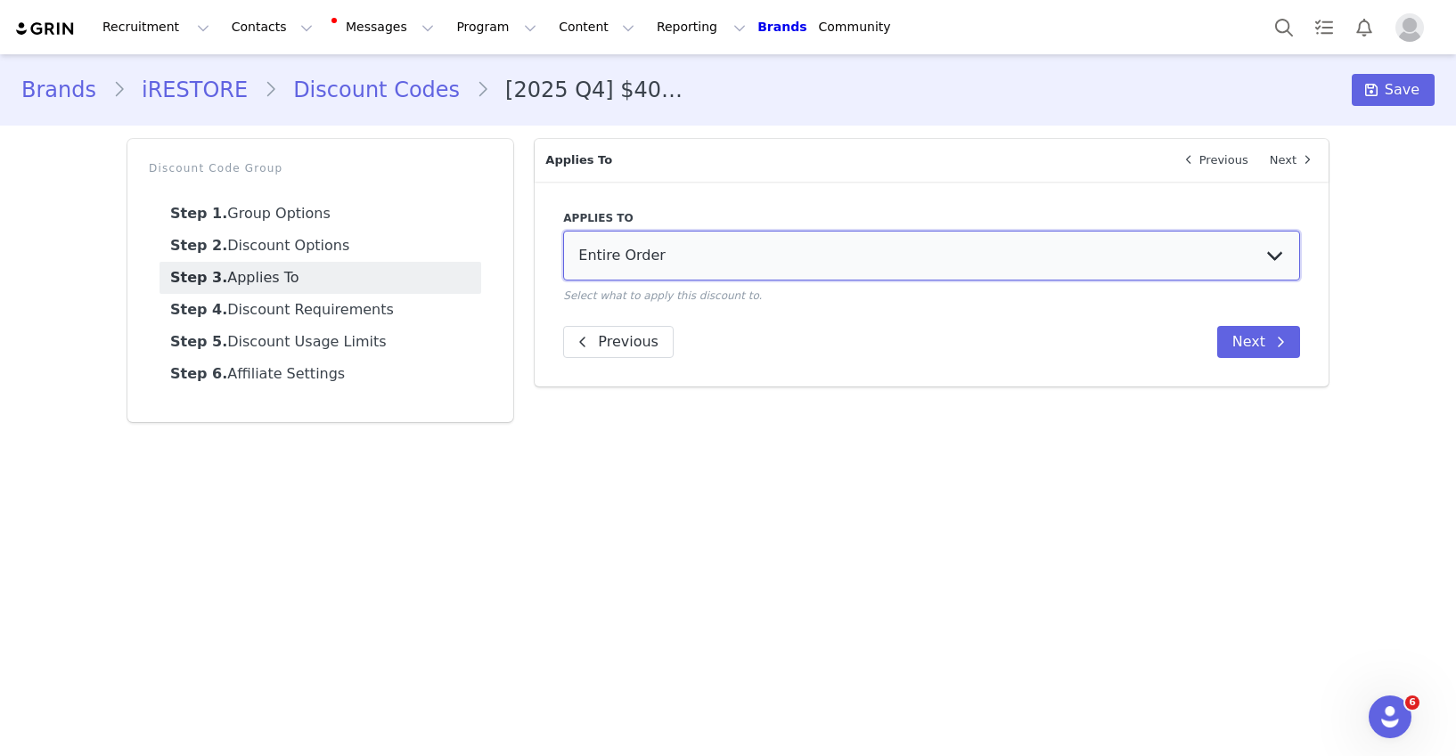
click at [650, 270] on select "Entire Order Specific Collections Specific Products" at bounding box center [931, 256] width 737 height 50
select select "specific_products"
click at [563, 231] on select "Entire Order Specific Collections Specific Products" at bounding box center [931, 256] width 737 height 50
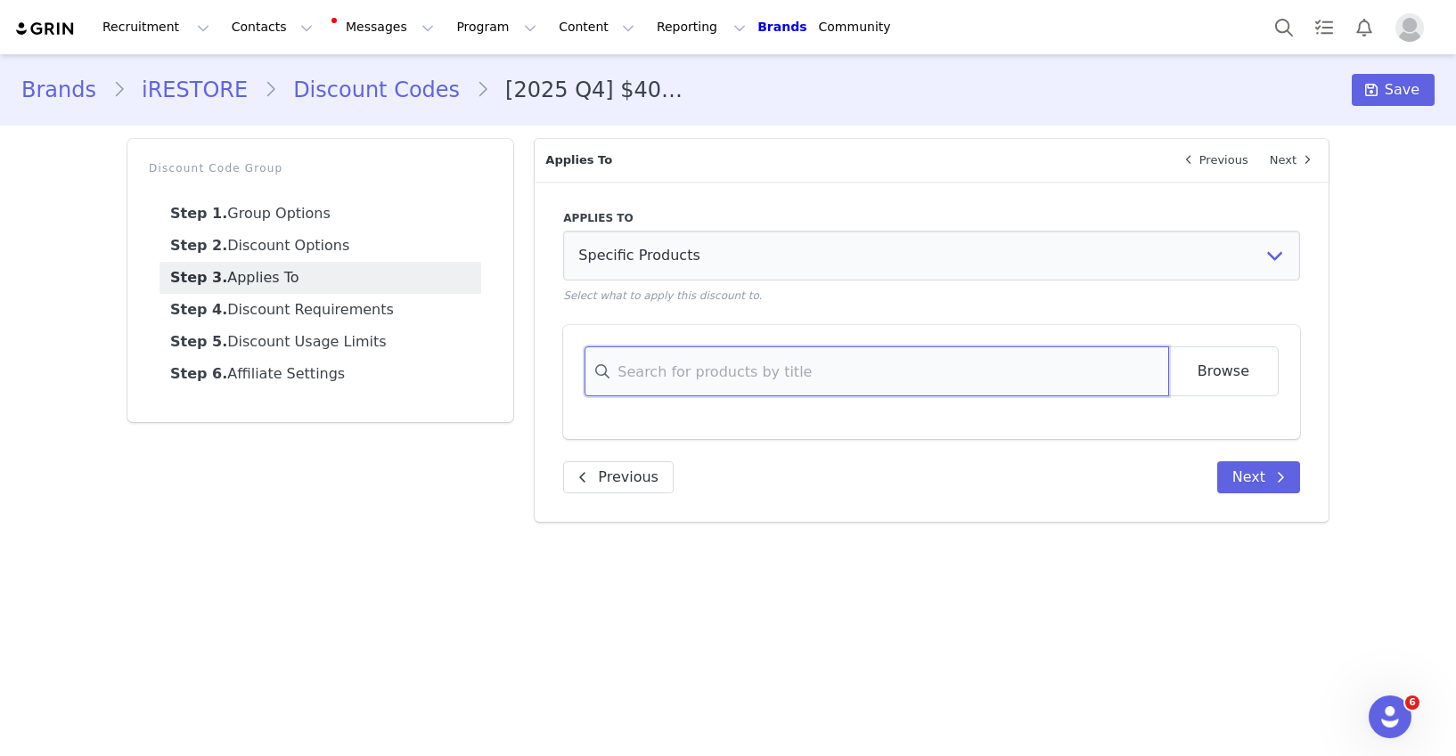
click at [661, 380] on input at bounding box center [875, 372] width 583 height 50
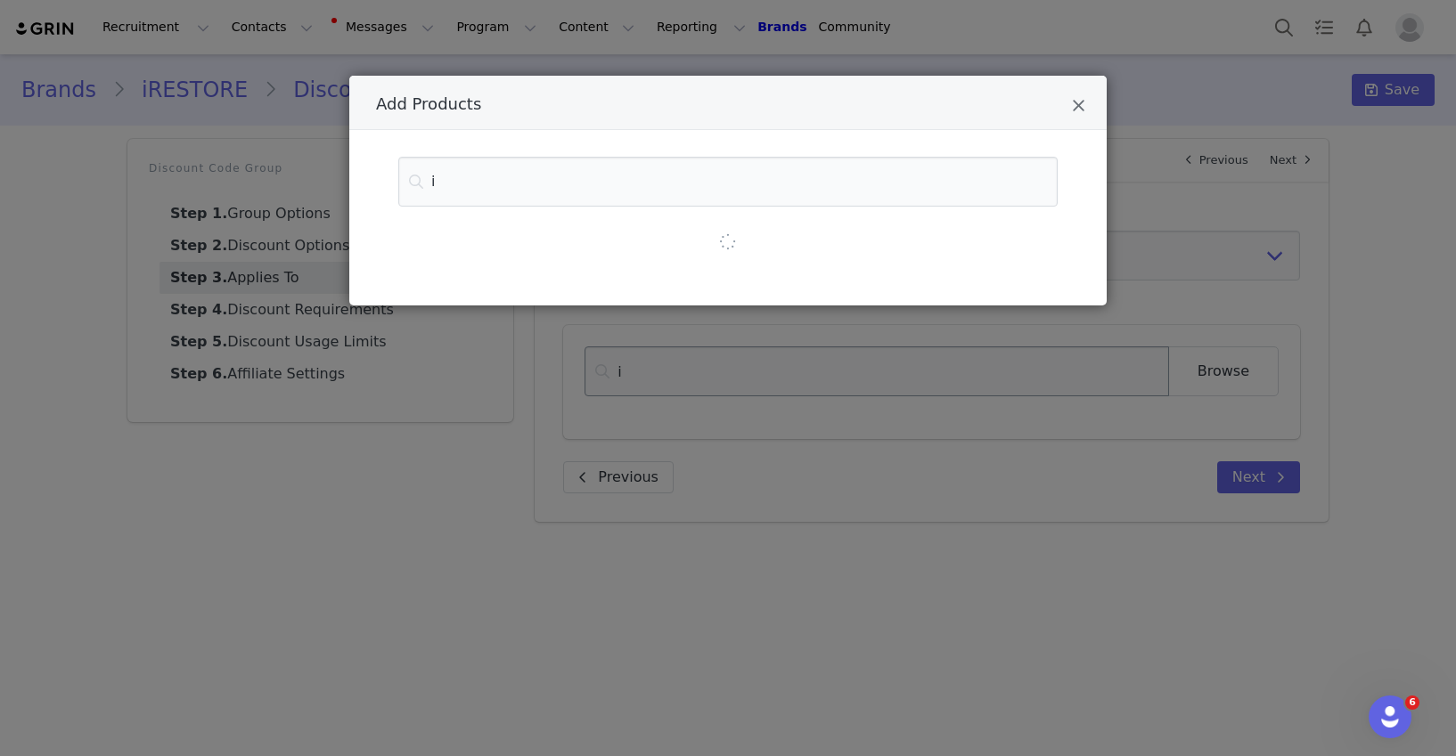
type input "il"
type input "ill"
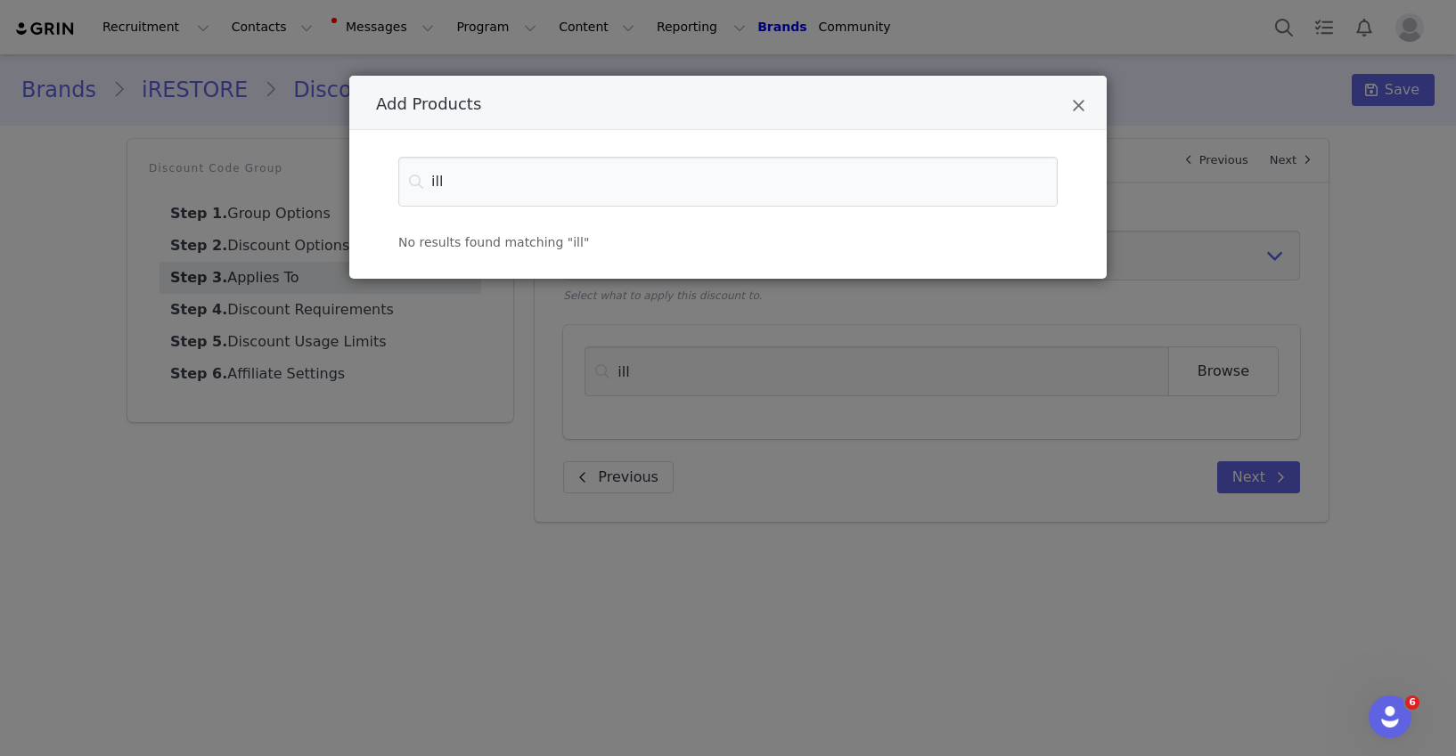
type input "ill"
click at [391, 582] on div "Add Products ill No results found matching "ill"" at bounding box center [728, 378] width 1456 height 756
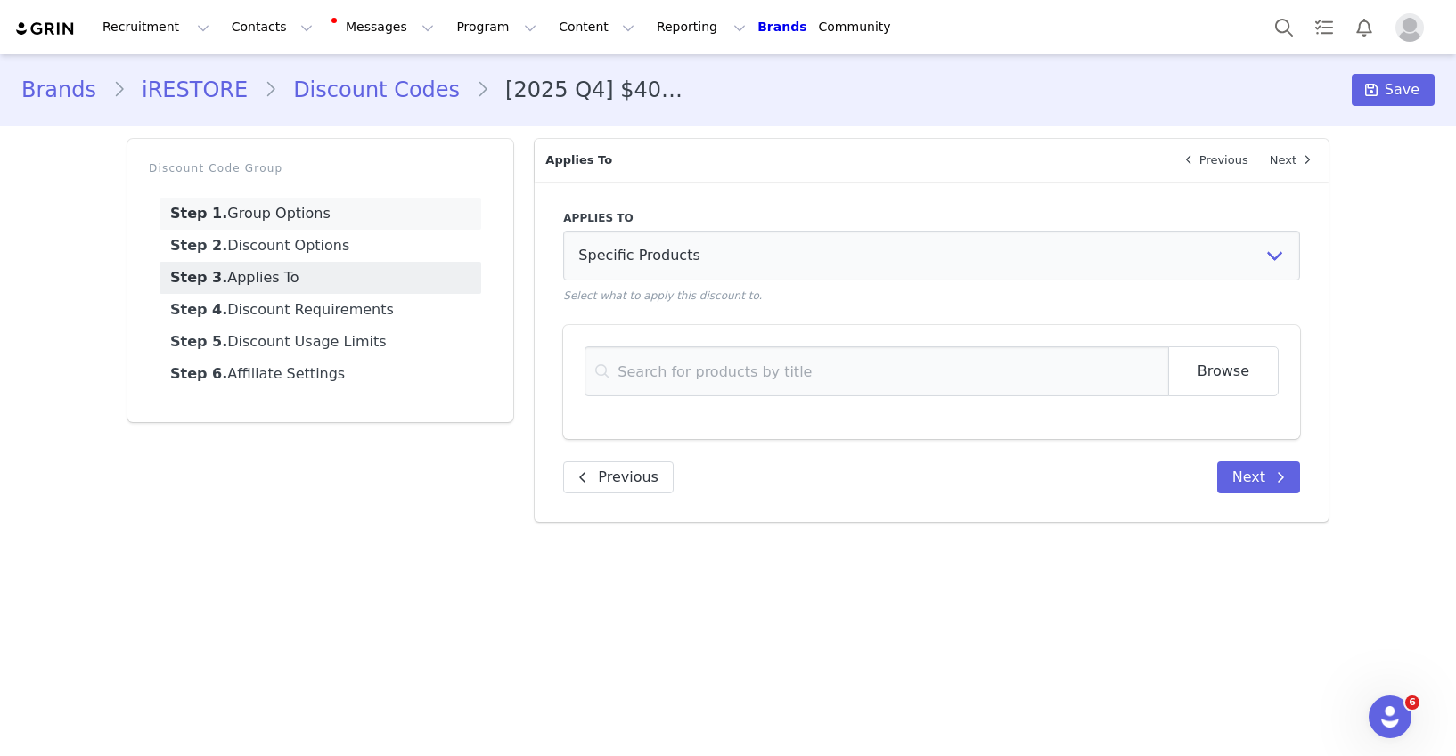
click at [284, 200] on link "Step 1. Group Options" at bounding box center [320, 214] width 322 height 32
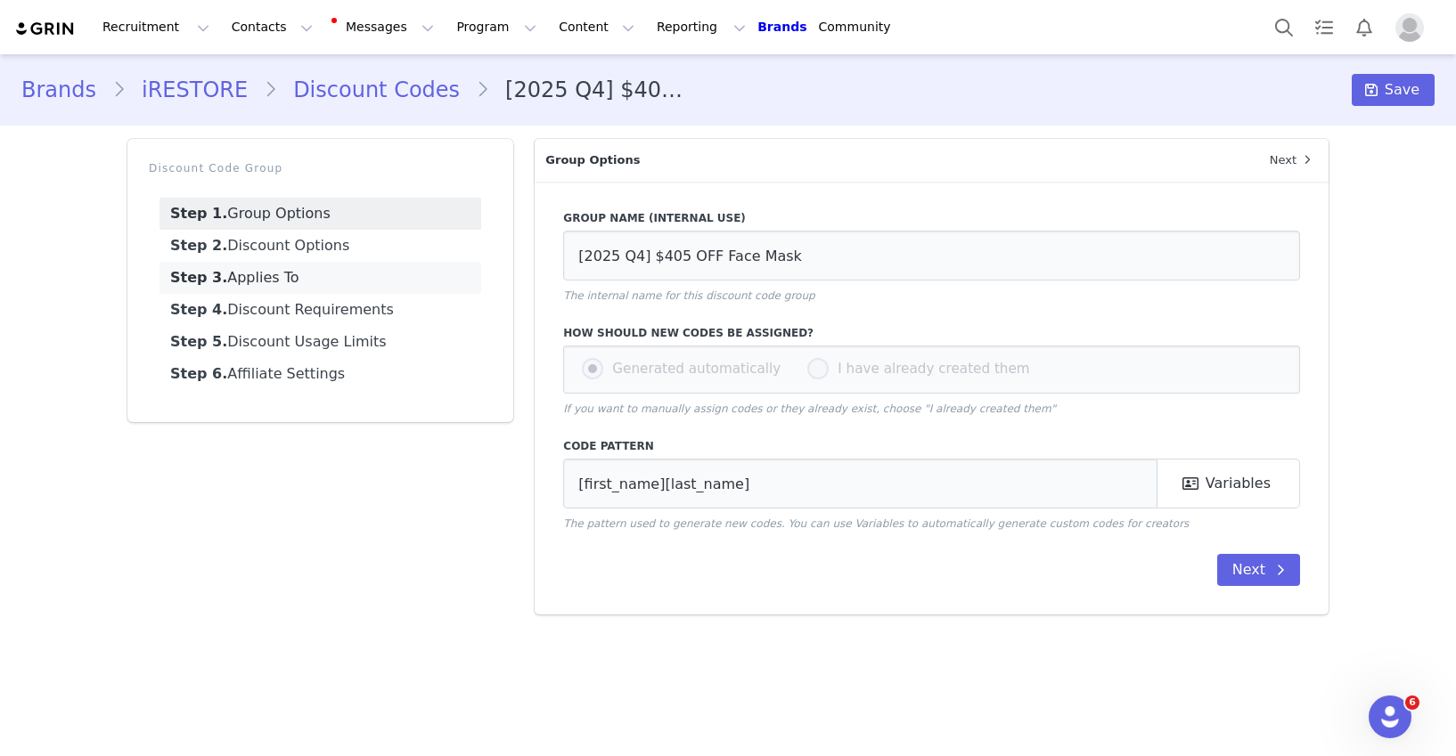
click at [249, 279] on link "Step 3. Applies To" at bounding box center [320, 278] width 322 height 32
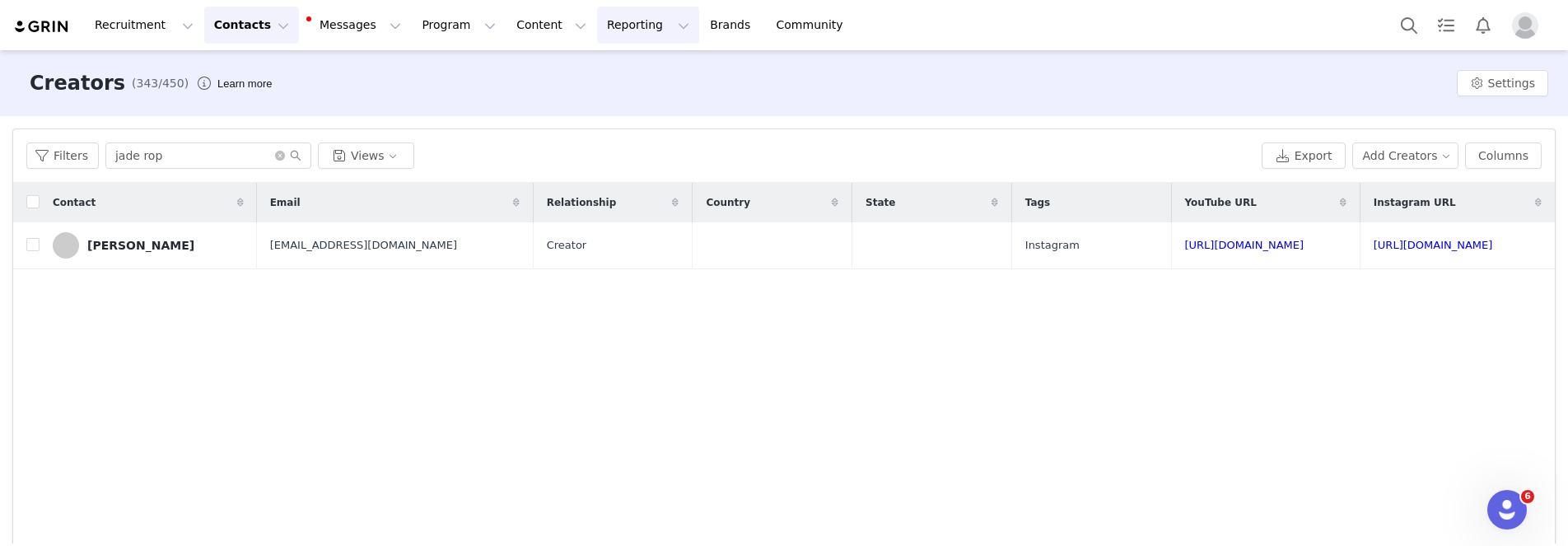
click at [607, 27] on button "Reporting Reporting" at bounding box center [648, 25] width 102 height 37
click at [619, 101] on p "Report Builder" at bounding box center [610, 103] width 82 height 18
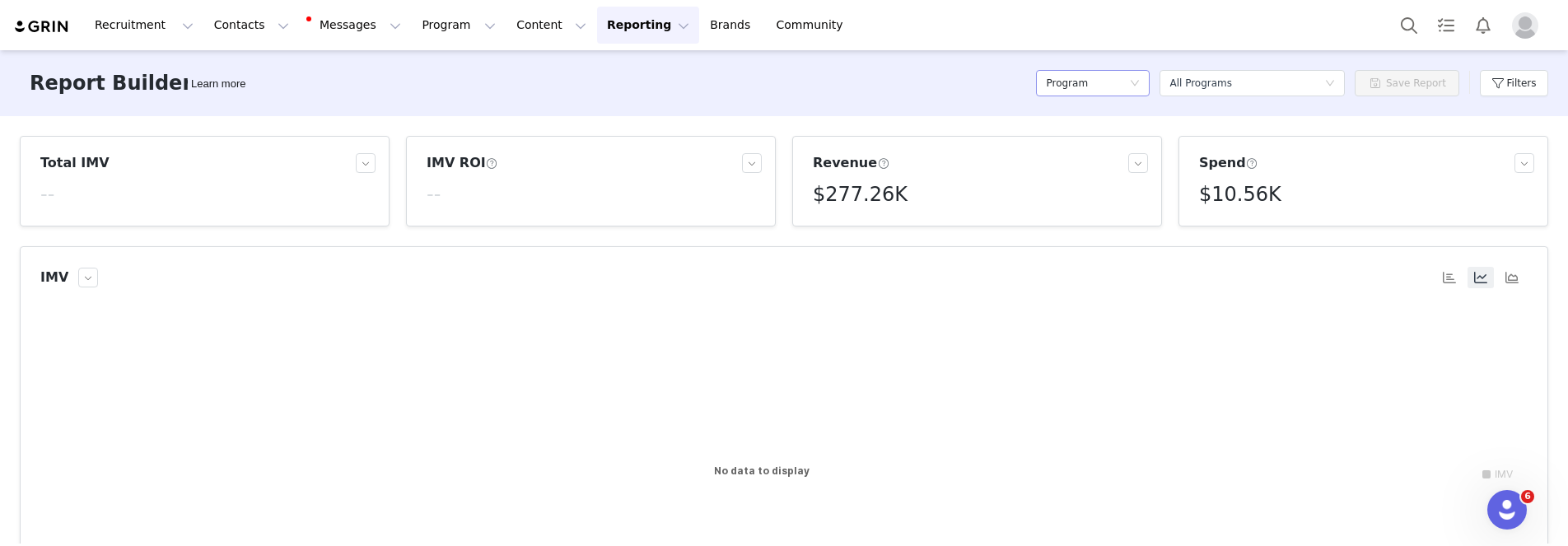
click at [1077, 81] on h5 "Program" at bounding box center [1066, 83] width 42 height 25
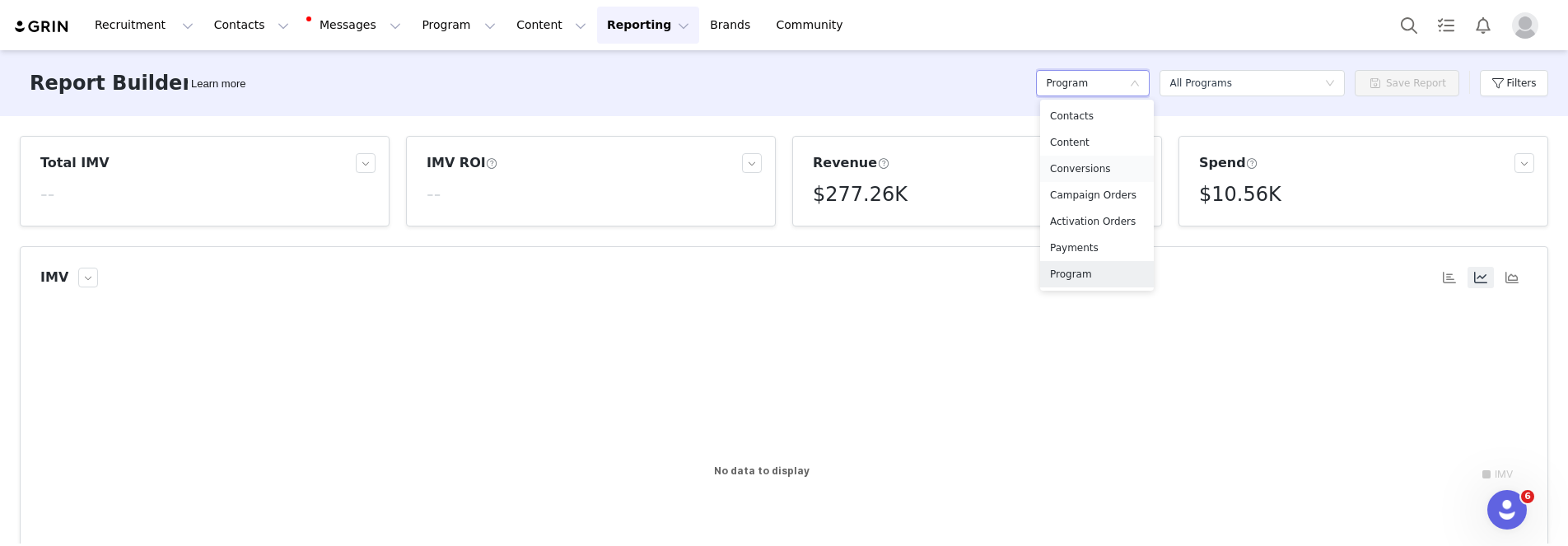
click at [1088, 161] on h5 "Conversions" at bounding box center [1097, 169] width 94 height 18
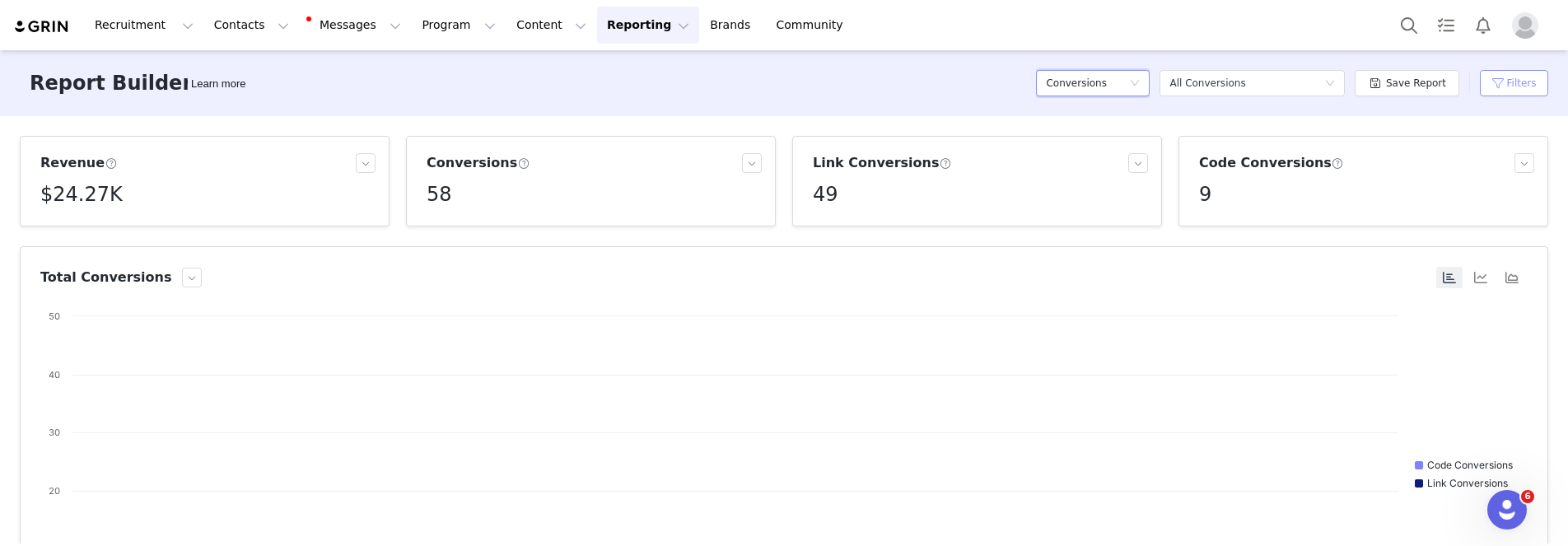
click at [1517, 75] on button "Filters" at bounding box center [1514, 83] width 68 height 27
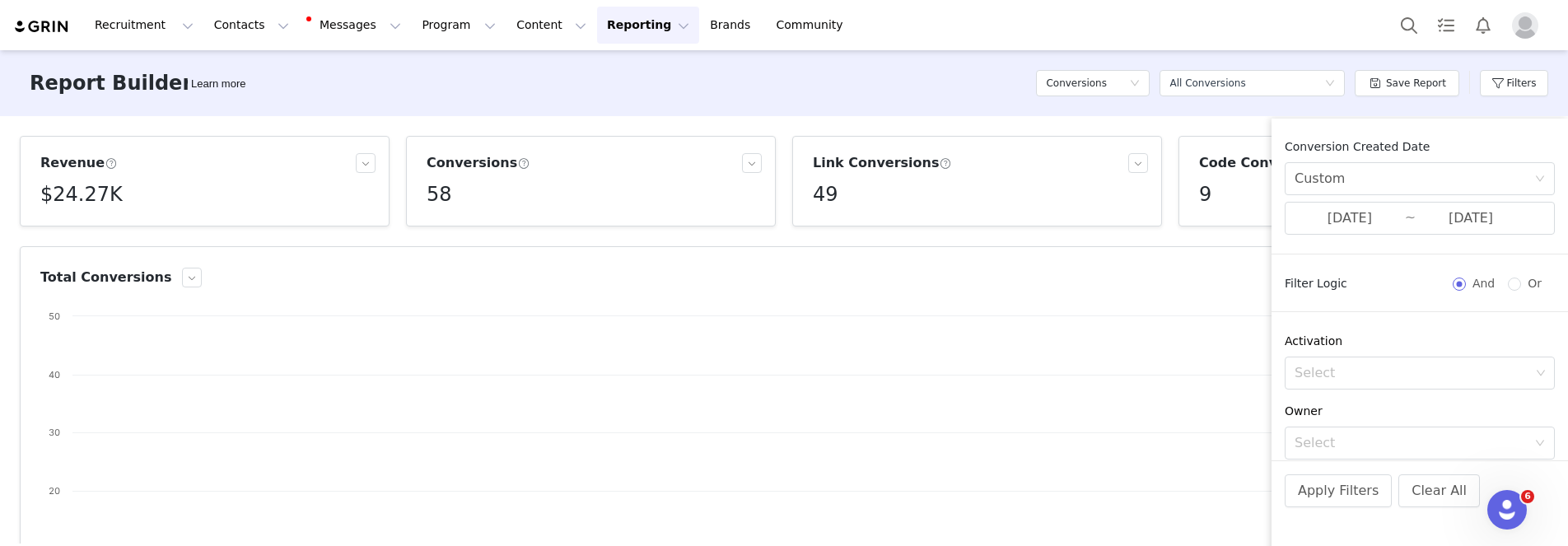
scroll to position [275, 0]
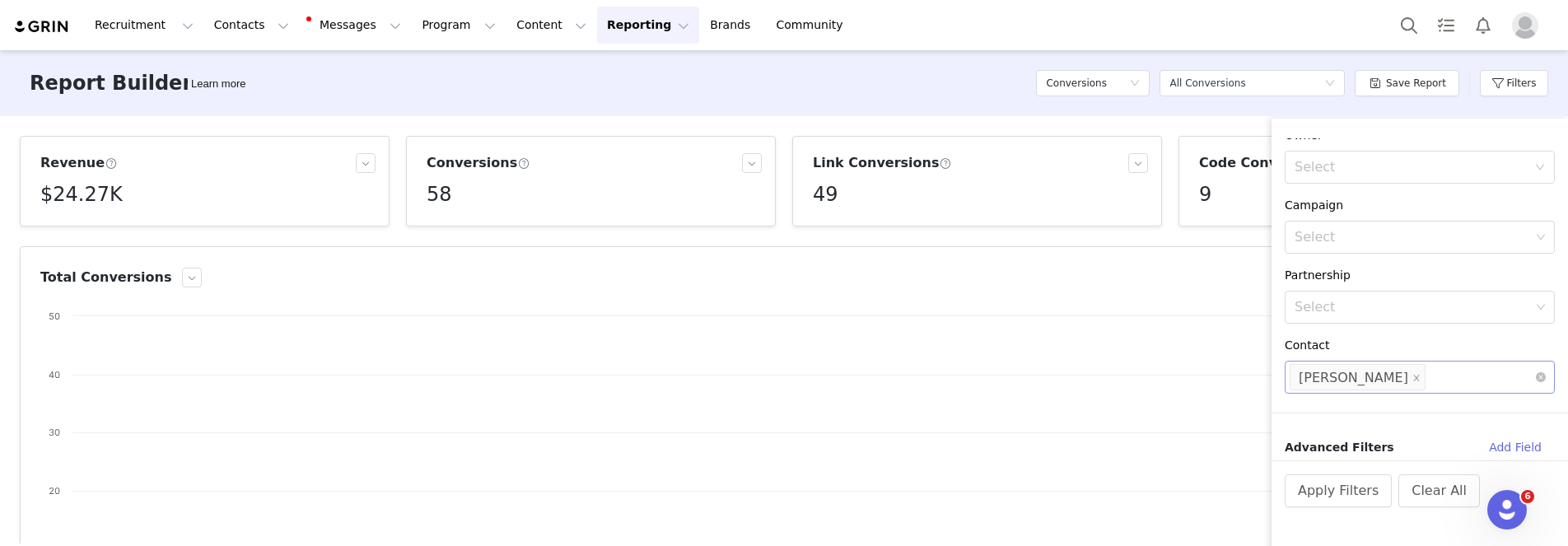
click at [1422, 375] on li "Jennifer Houghton" at bounding box center [1357, 377] width 136 height 27
click at [1421, 375] on icon "icon: close" at bounding box center [1416, 377] width 8 height 8
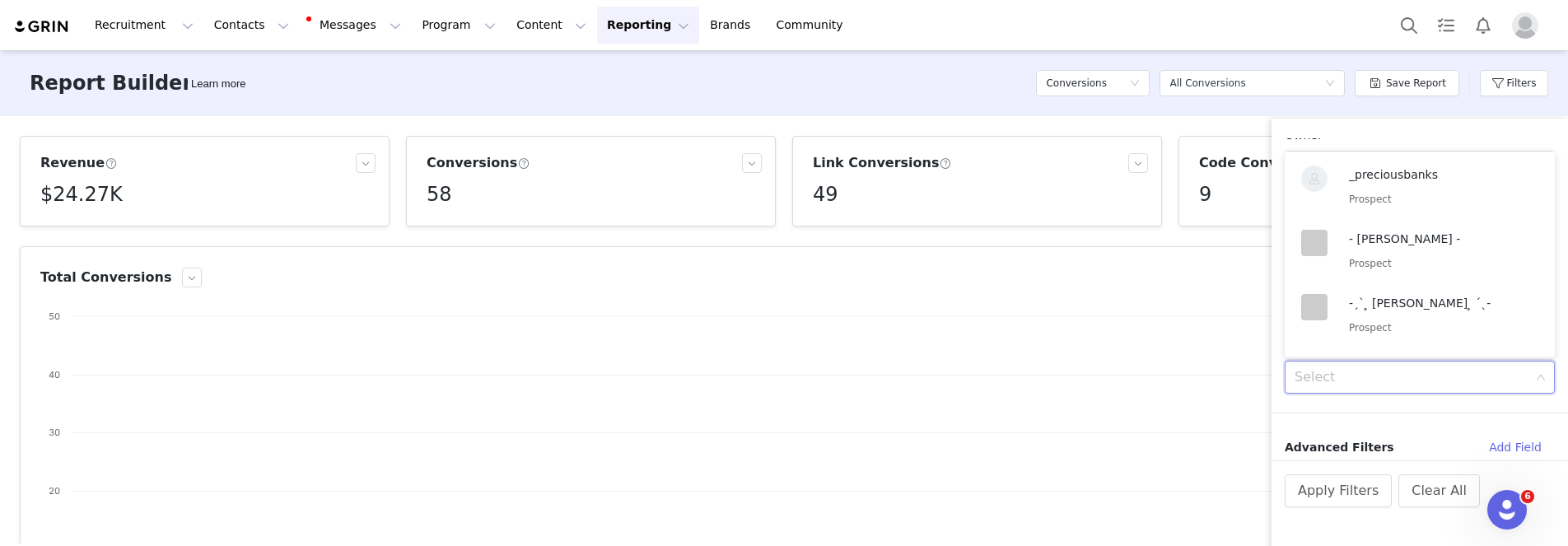
scroll to position [3071, 0]
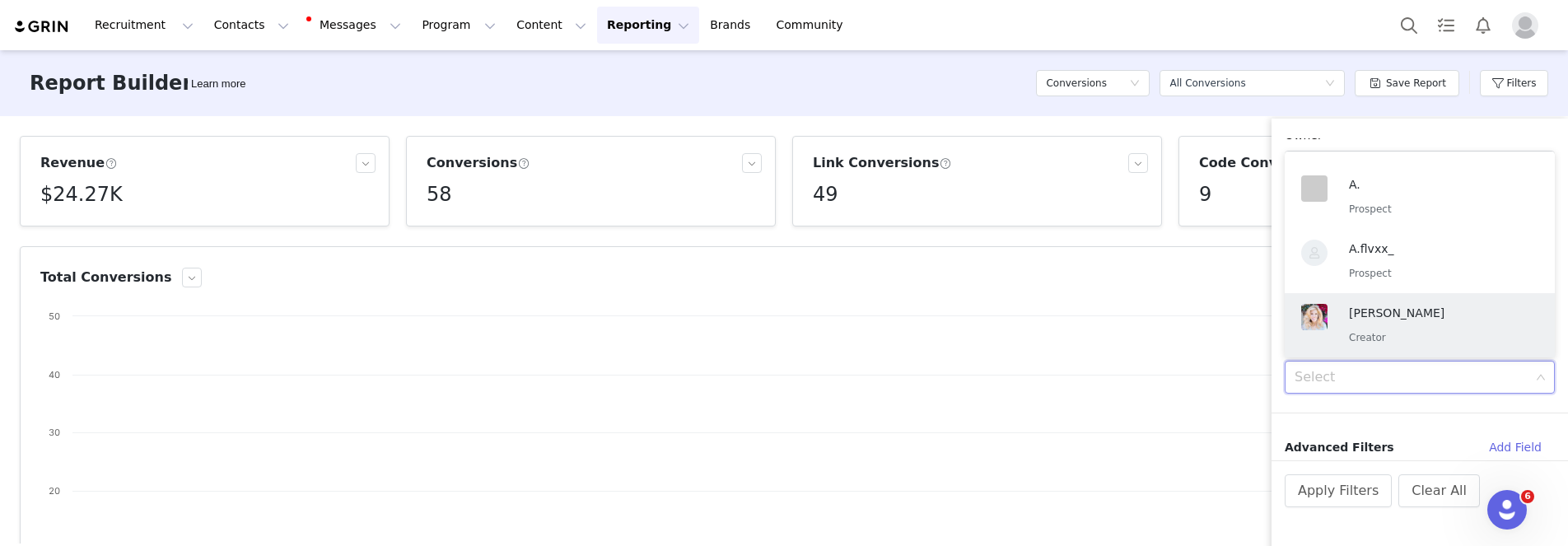
click at [1427, 376] on div "Select" at bounding box center [1412, 377] width 236 height 17
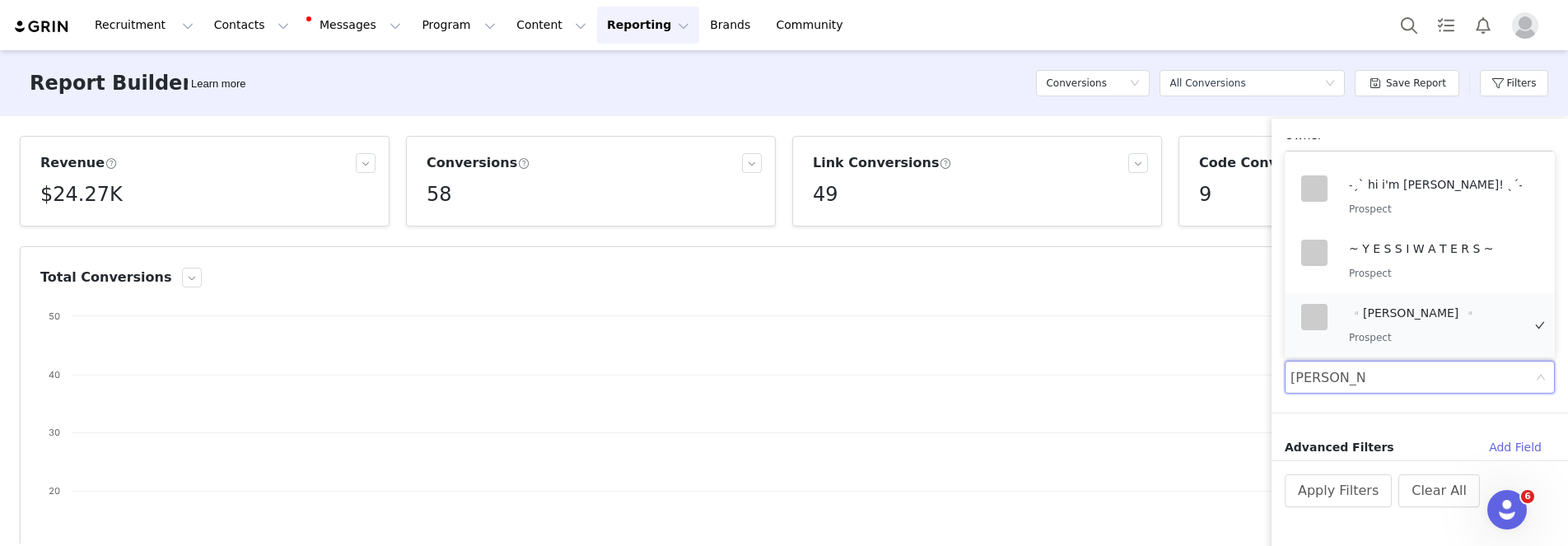
scroll to position [4, 0]
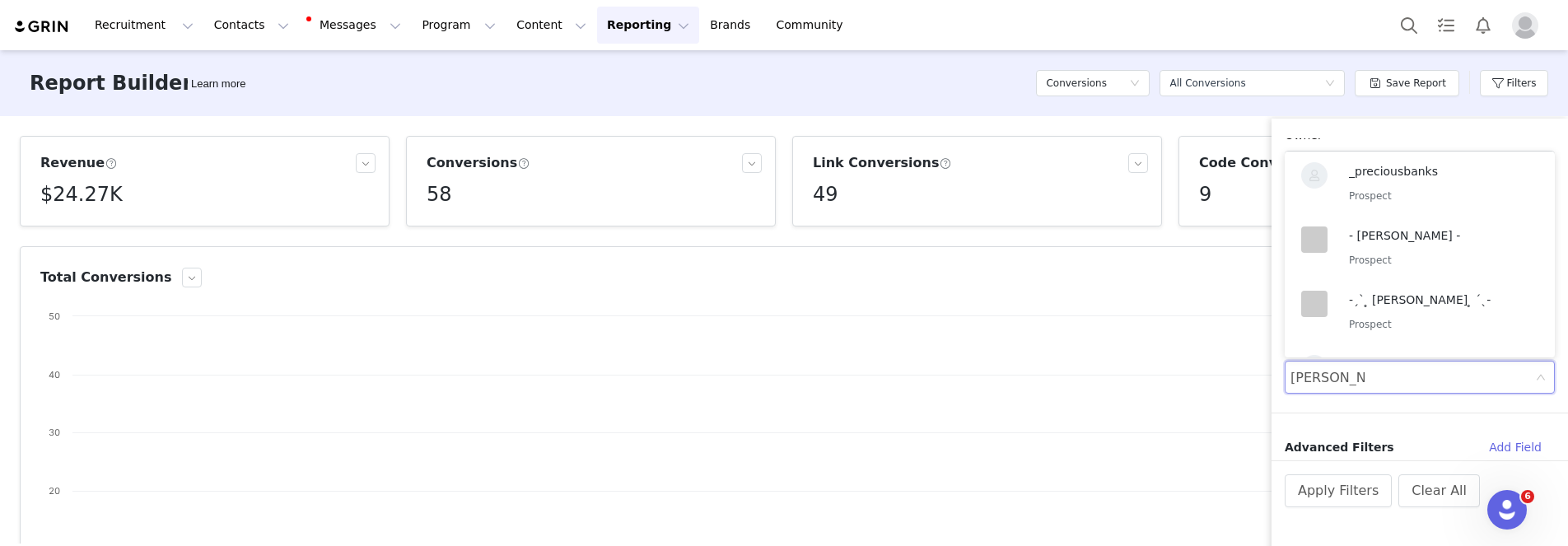
type input "jade roper"
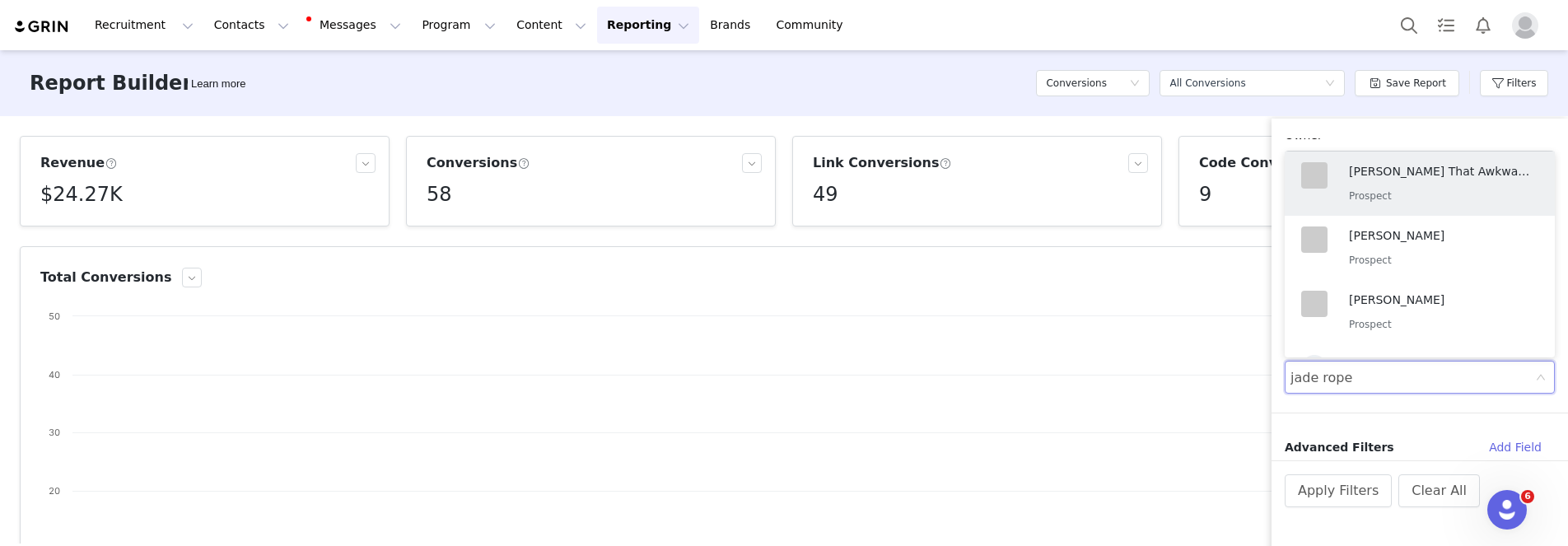
type input "jade roper"
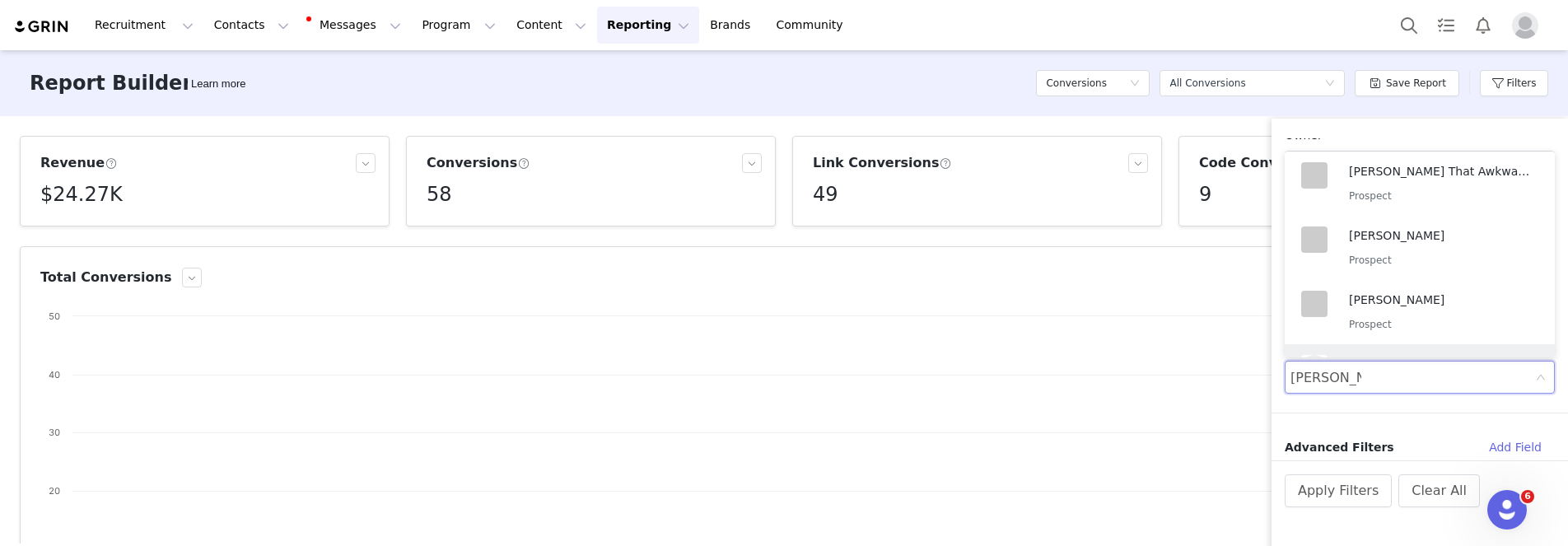
scroll to position [55, 0]
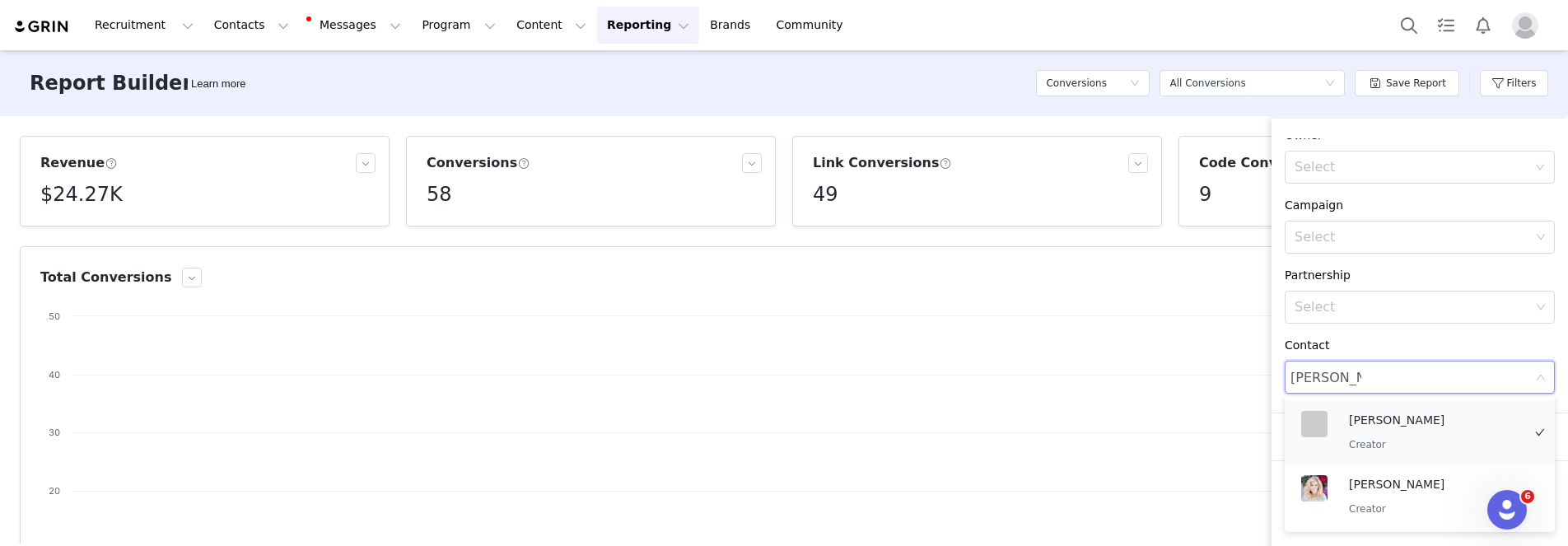
click at [1432, 419] on p "Jade Roper Tolbert" at bounding box center [1435, 420] width 173 height 18
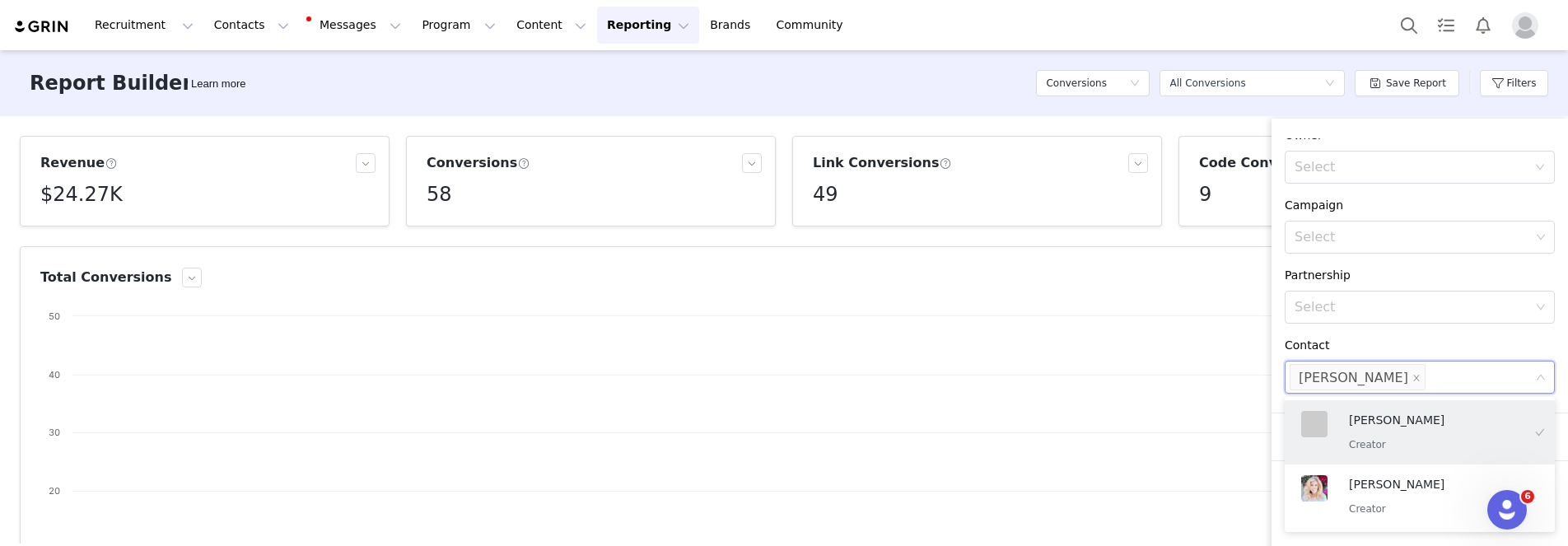
click at [1456, 334] on div "Conversion Created Date Custom 09/01/2025 ~ 09/25/2025 Filter Logic And Or Acti…" at bounding box center [1419, 299] width 297 height 322
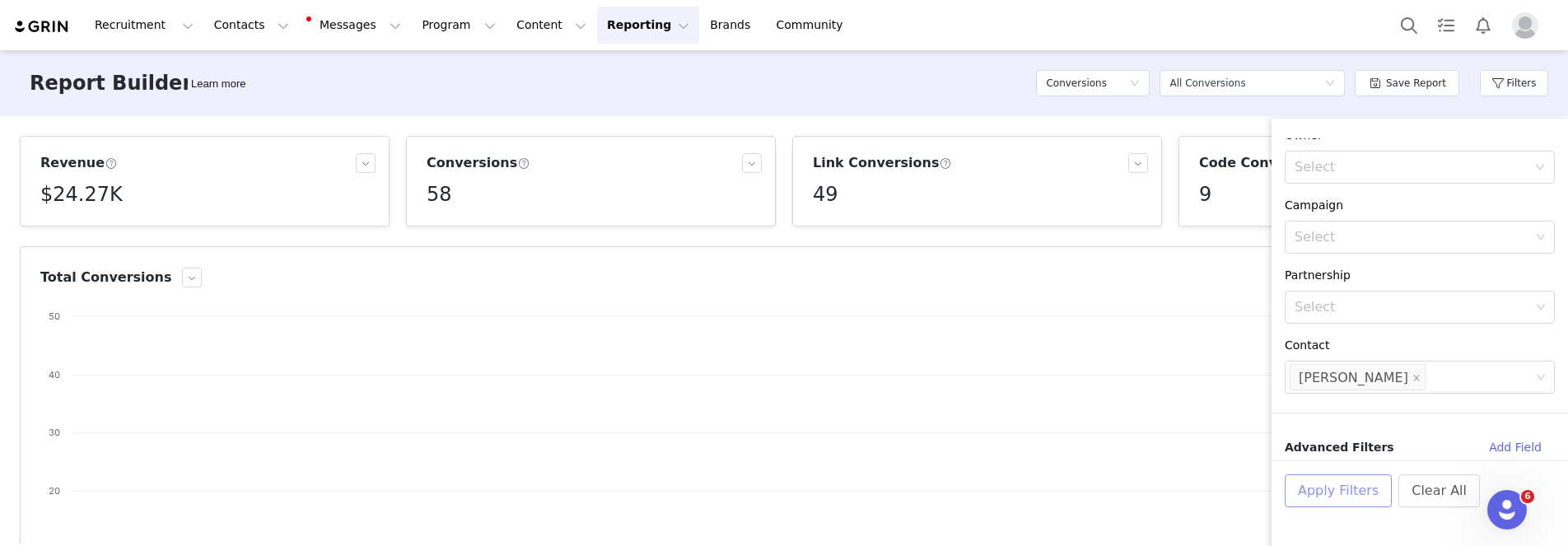
click at [1346, 486] on button "Apply Filters" at bounding box center [1339, 491] width 107 height 33
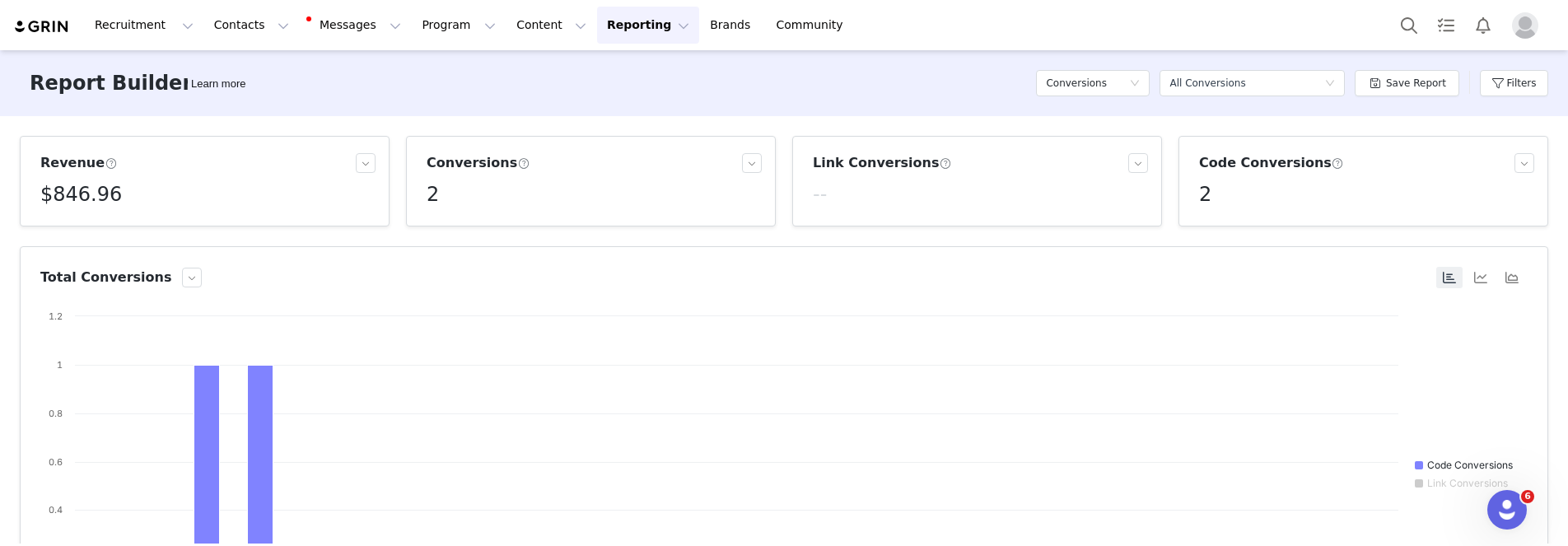
scroll to position [38, 0]
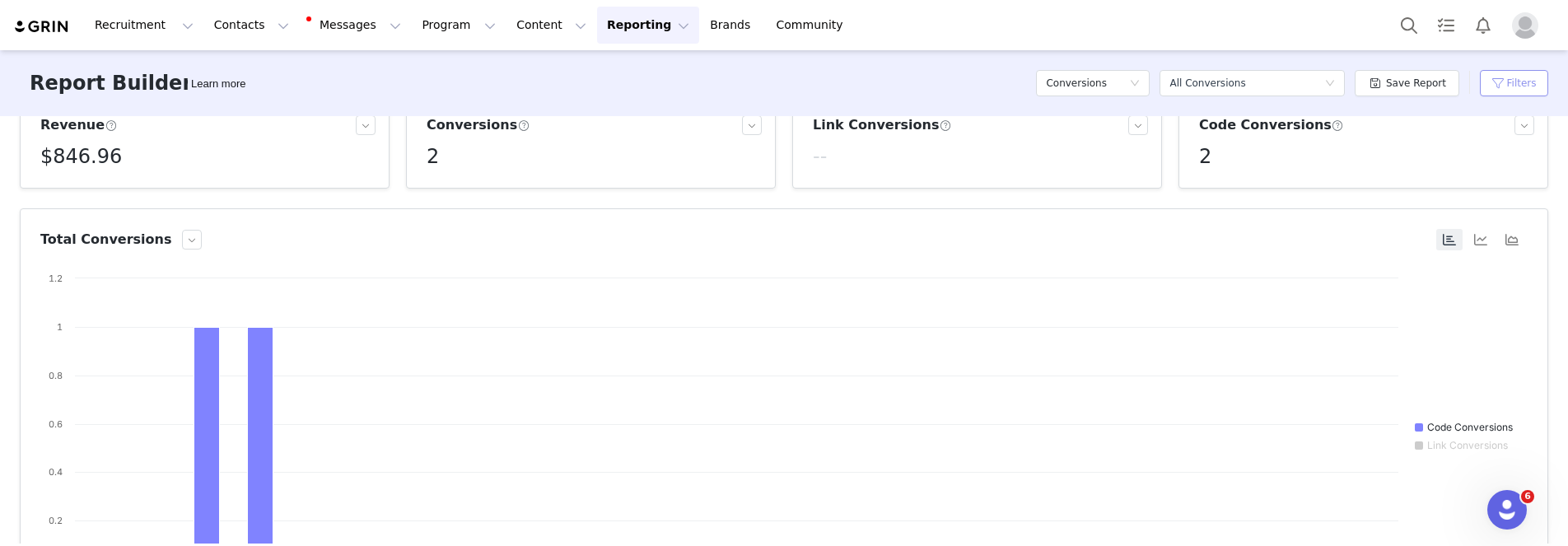
click at [1510, 74] on button "Filters" at bounding box center [1514, 83] width 68 height 27
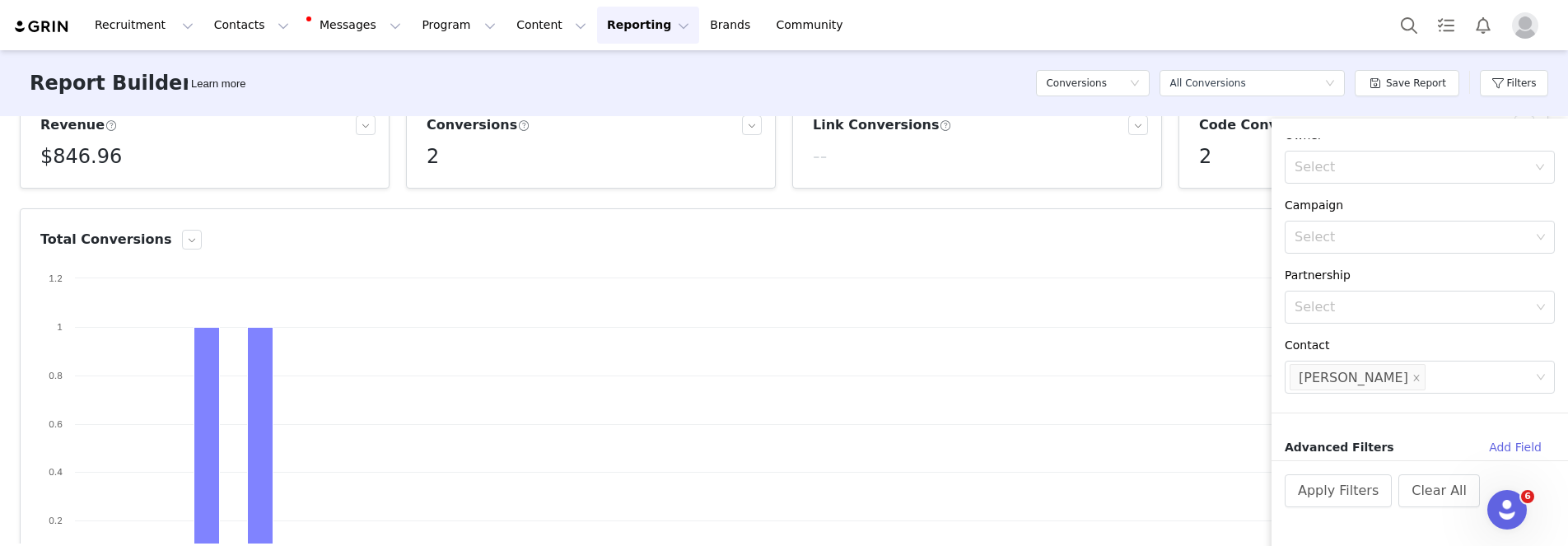
scroll to position [0, 0]
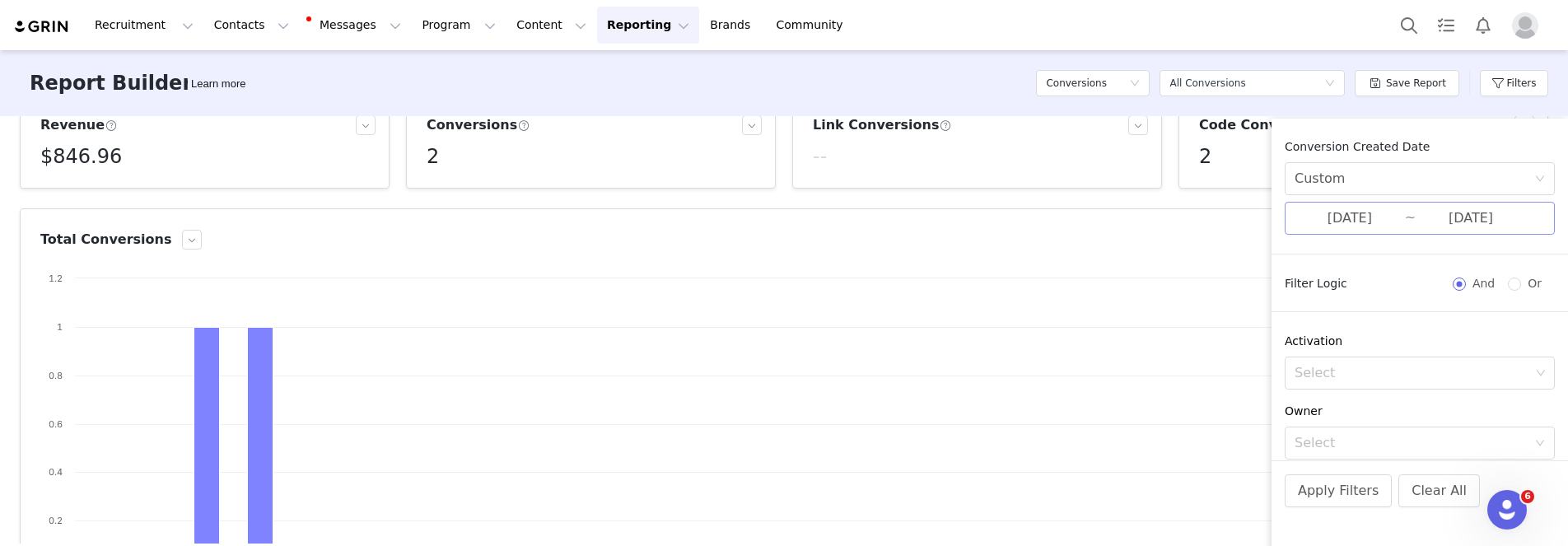
click at [1333, 214] on input "09/01/2025" at bounding box center [1349, 217] width 110 height 21
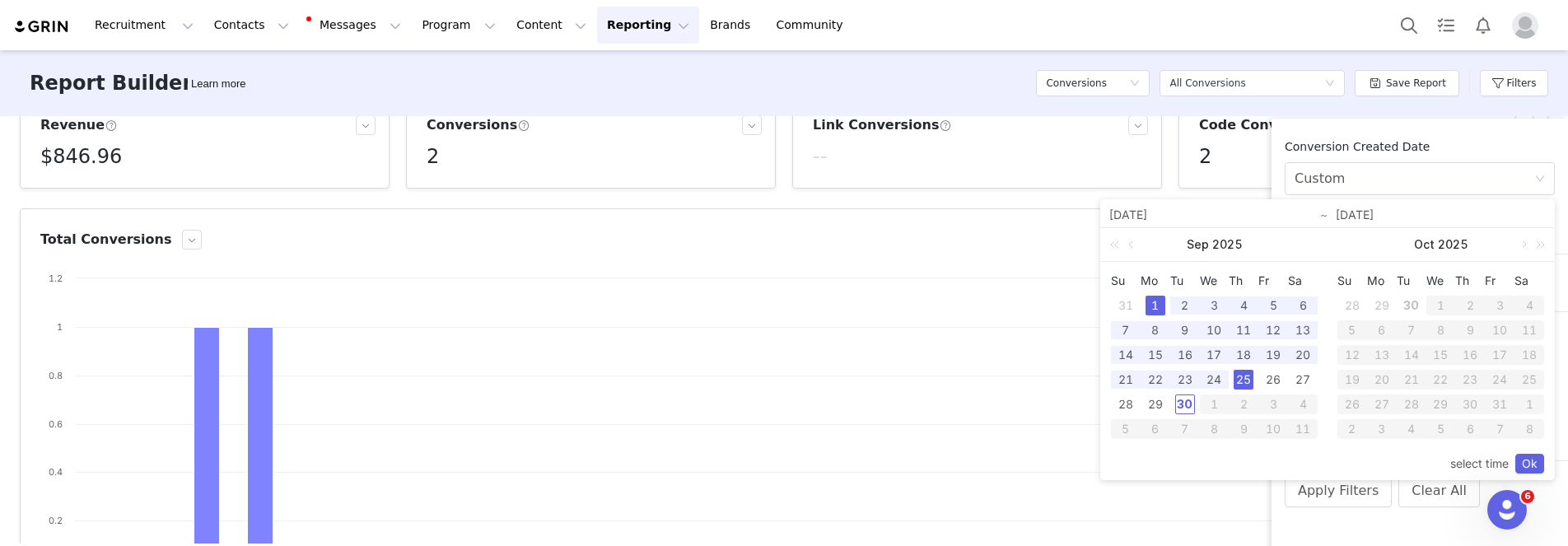
click at [1151, 298] on div "1" at bounding box center [1155, 305] width 19 height 19
click at [1182, 407] on div "30" at bounding box center [1184, 404] width 19 height 19
type input "09/30/2025"
click at [1536, 463] on link "Ok" at bounding box center [1529, 463] width 29 height 19
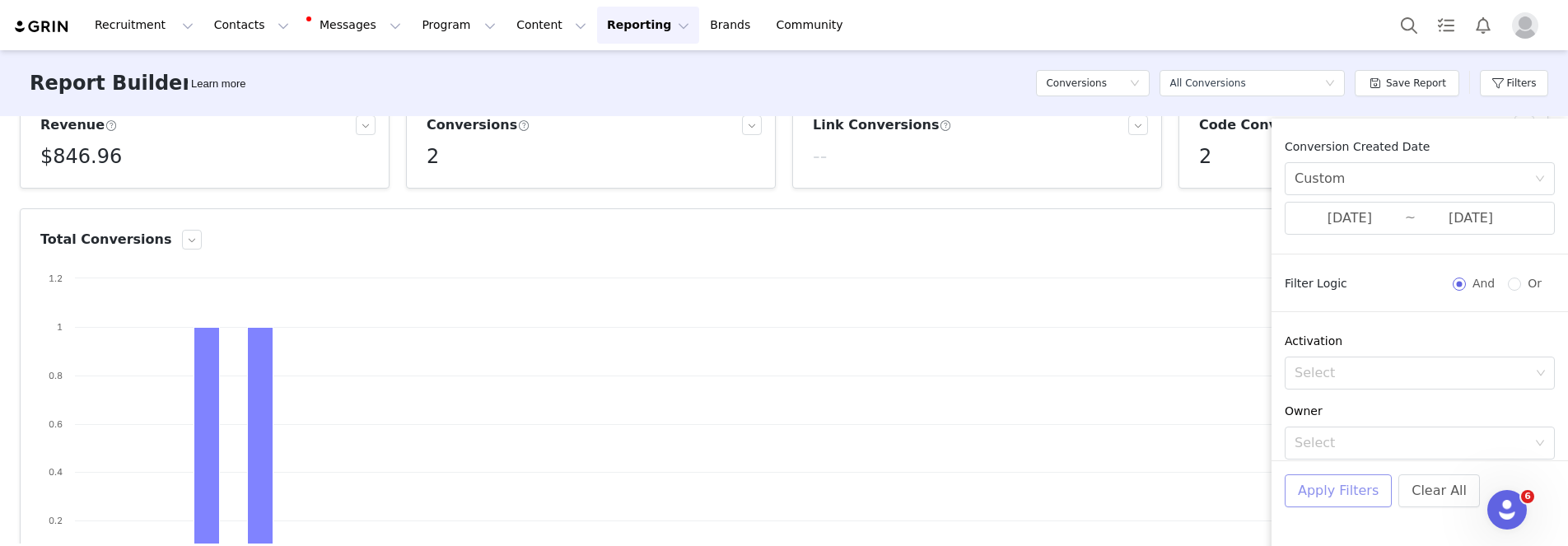
click at [1347, 495] on button "Apply Filters" at bounding box center [1339, 491] width 107 height 33
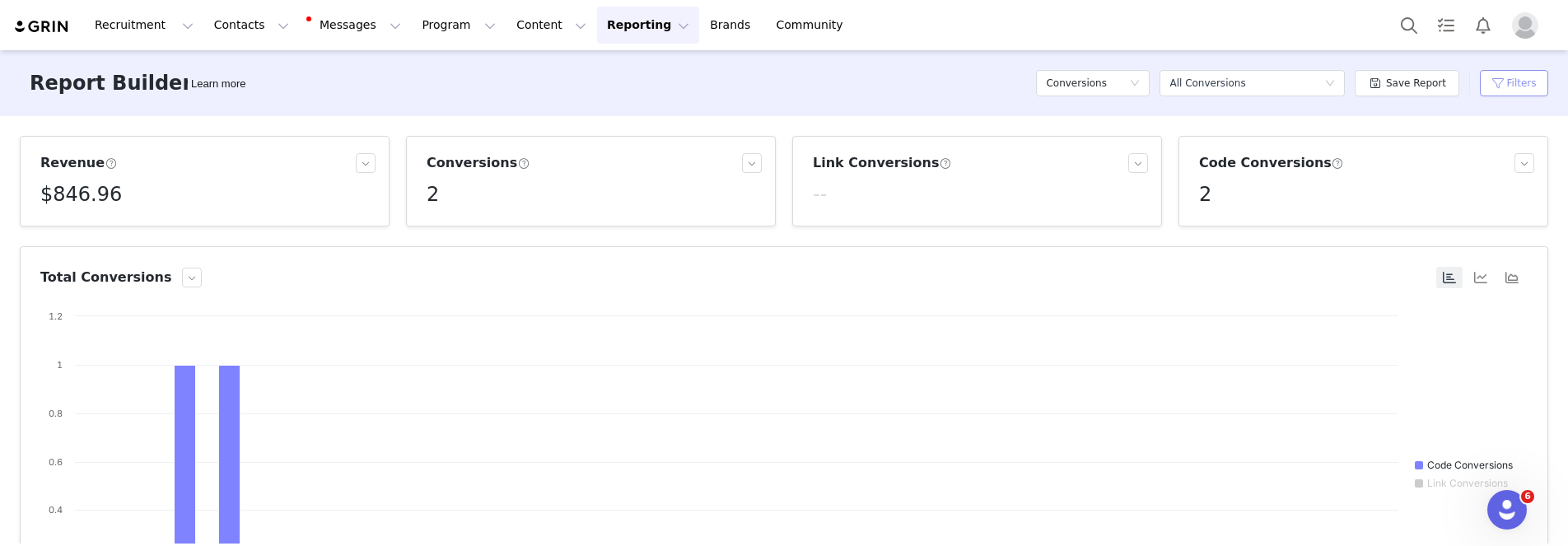
click at [1521, 94] on button "Filters" at bounding box center [1514, 83] width 68 height 27
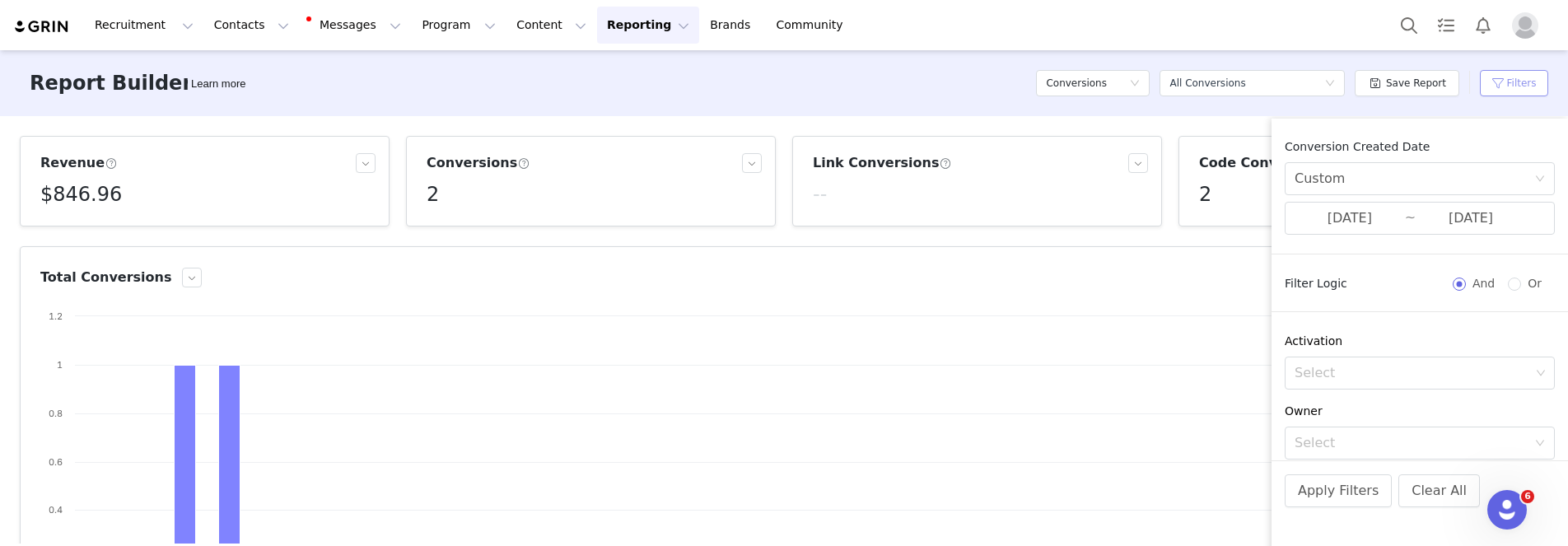
click at [1517, 81] on button "Filters" at bounding box center [1514, 83] width 68 height 27
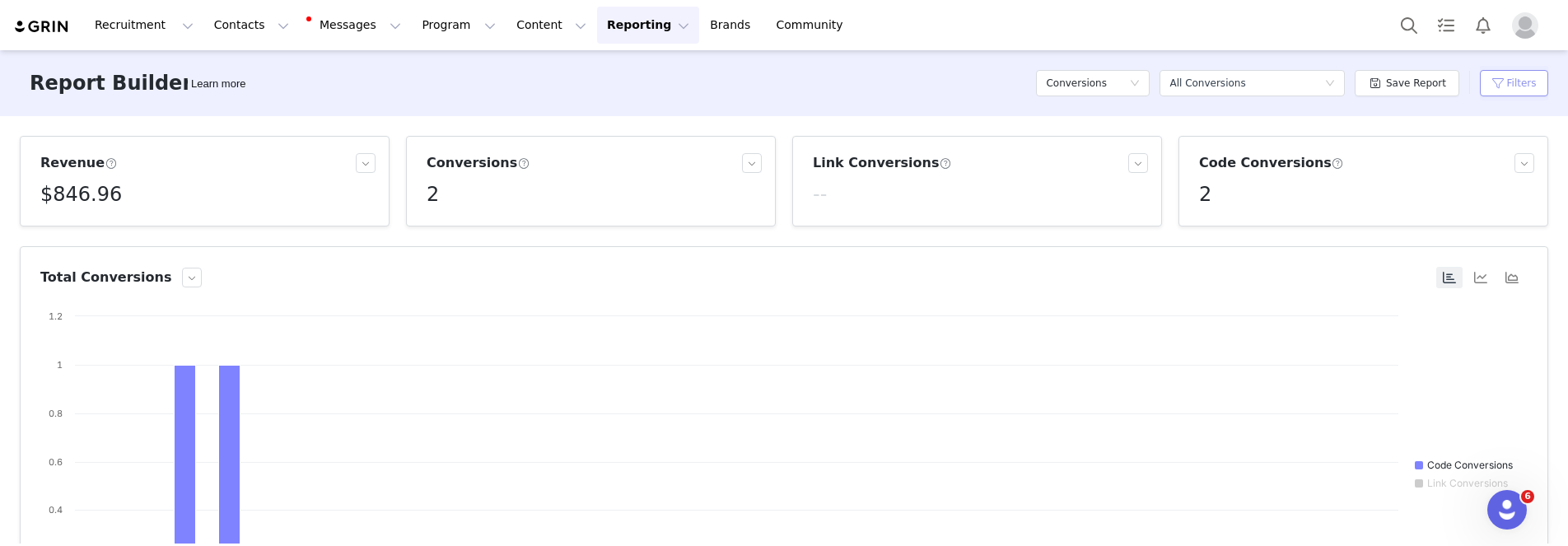
scroll to position [390, 0]
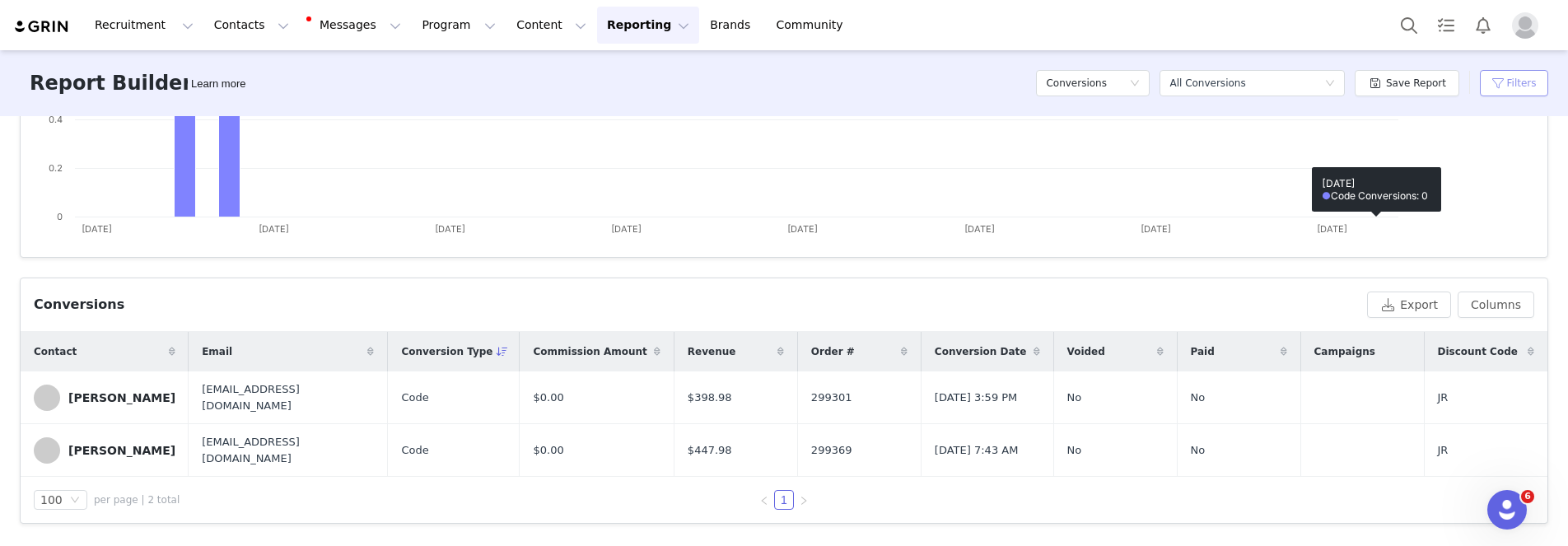
click at [1489, 85] on button "Filters" at bounding box center [1514, 83] width 68 height 27
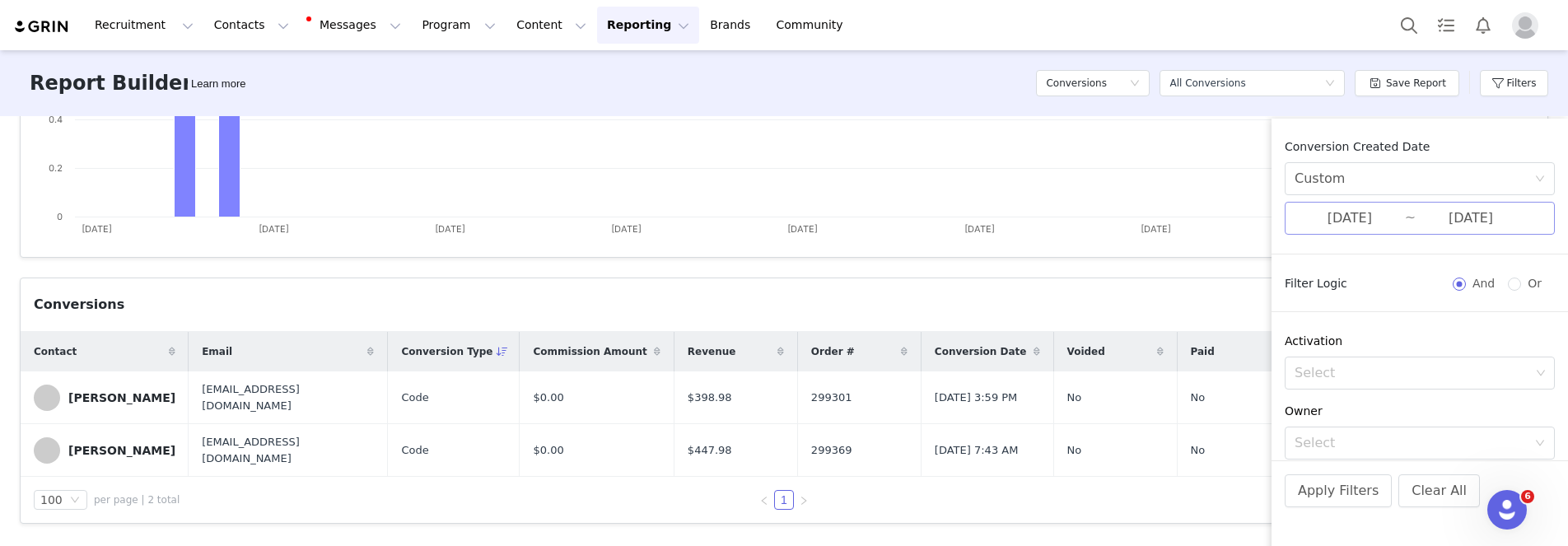
click at [1317, 213] on input "09/01/2025" at bounding box center [1349, 217] width 110 height 21
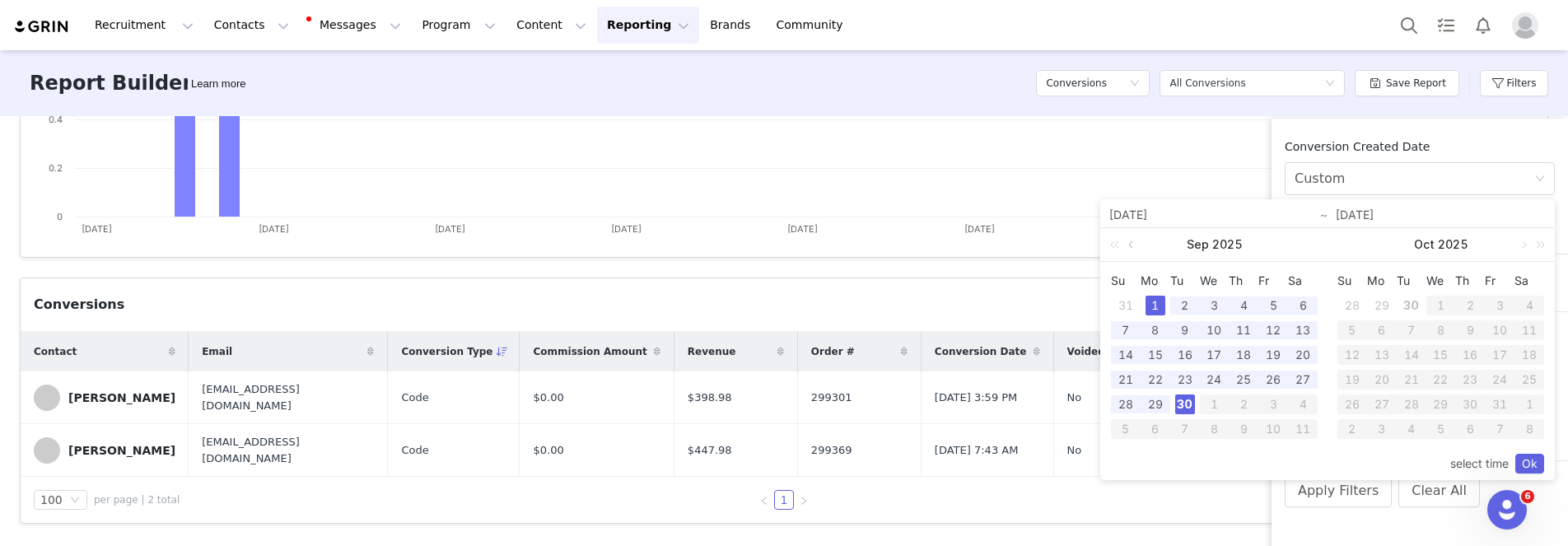
click at [1134, 237] on link at bounding box center [1133, 245] width 15 height 33
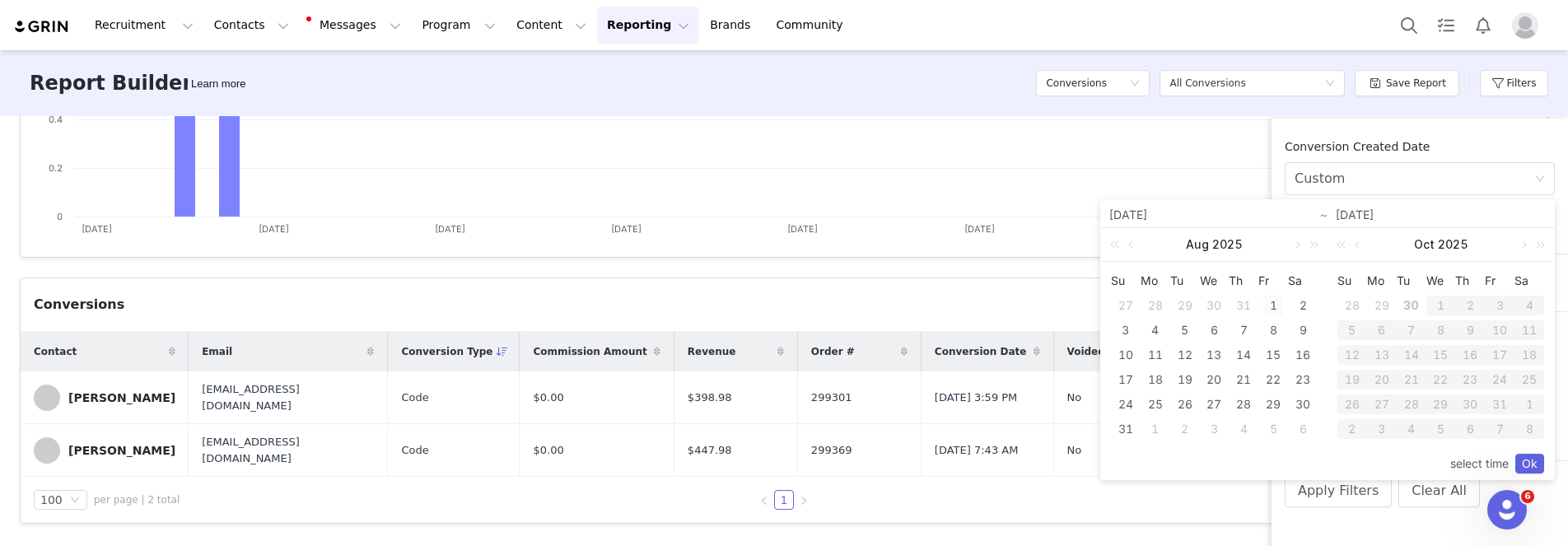
click at [1272, 304] on div "1" at bounding box center [1272, 305] width 19 height 19
click at [1525, 239] on link at bounding box center [1523, 245] width 15 height 33
click at [1357, 245] on link at bounding box center [1359, 245] width 15 height 33
click at [1356, 245] on link at bounding box center [1359, 245] width 15 height 33
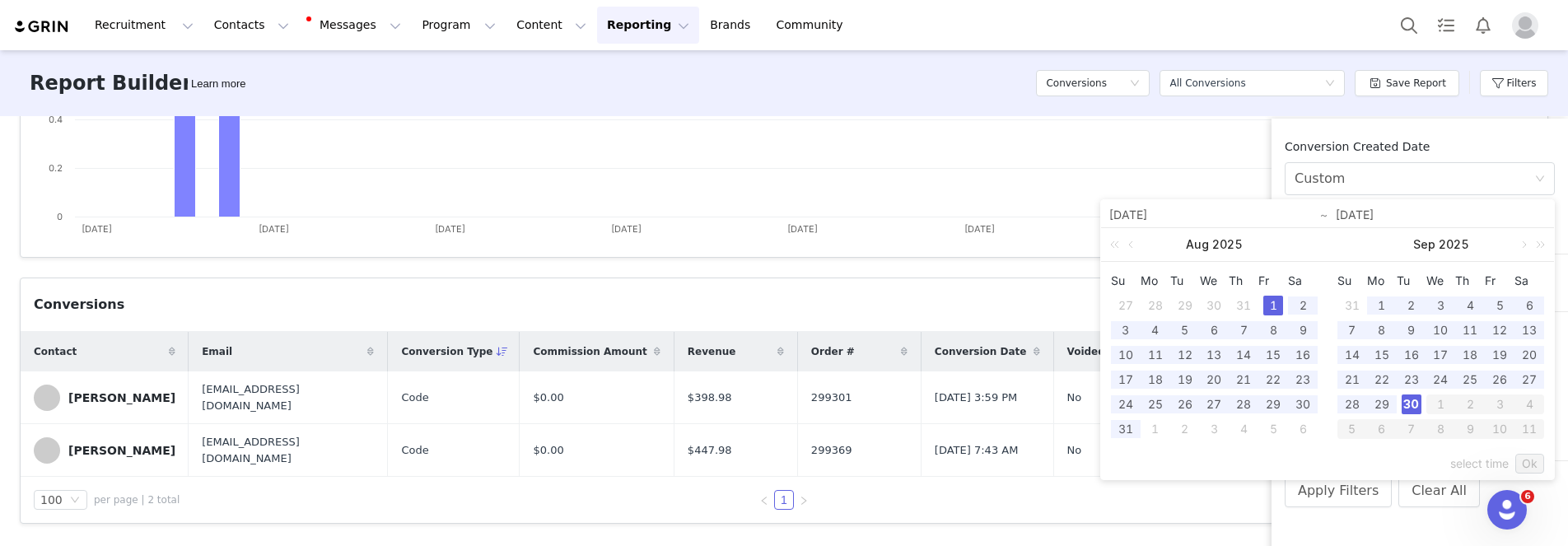
click at [1409, 399] on div "30" at bounding box center [1411, 404] width 19 height 19
type input "08/01/2025"
click at [1532, 464] on link "Ok" at bounding box center [1529, 463] width 29 height 19
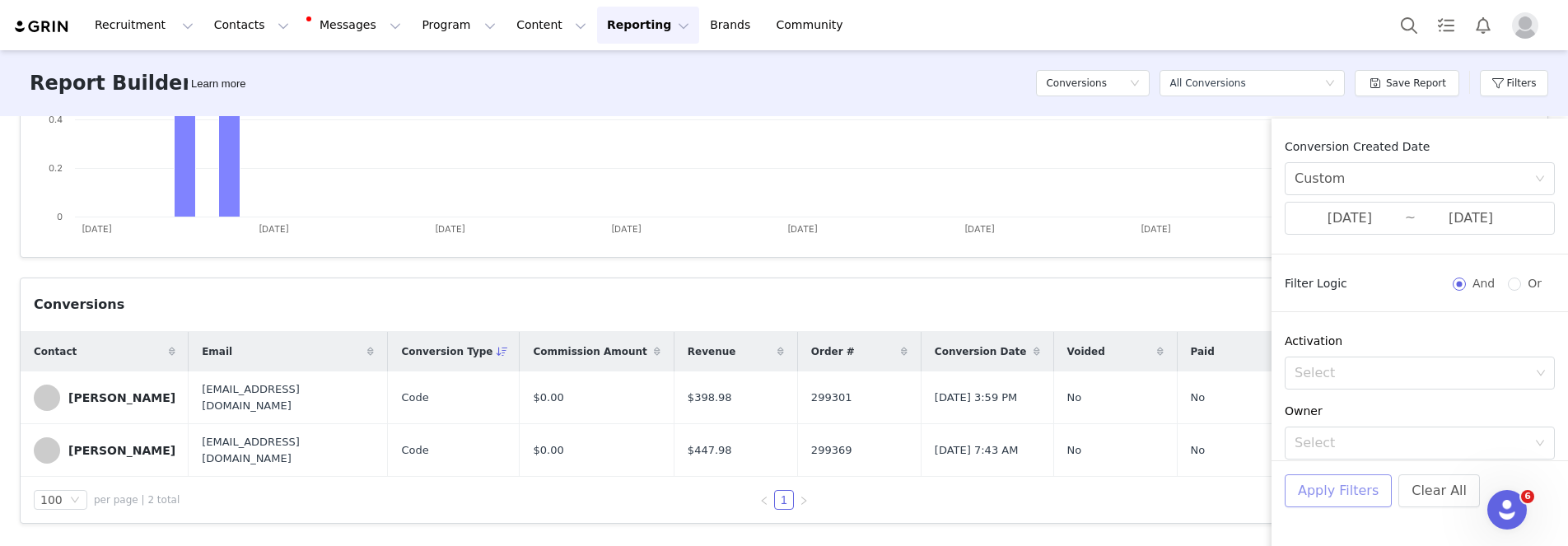
click at [1348, 491] on button "Apply Filters" at bounding box center [1339, 491] width 107 height 33
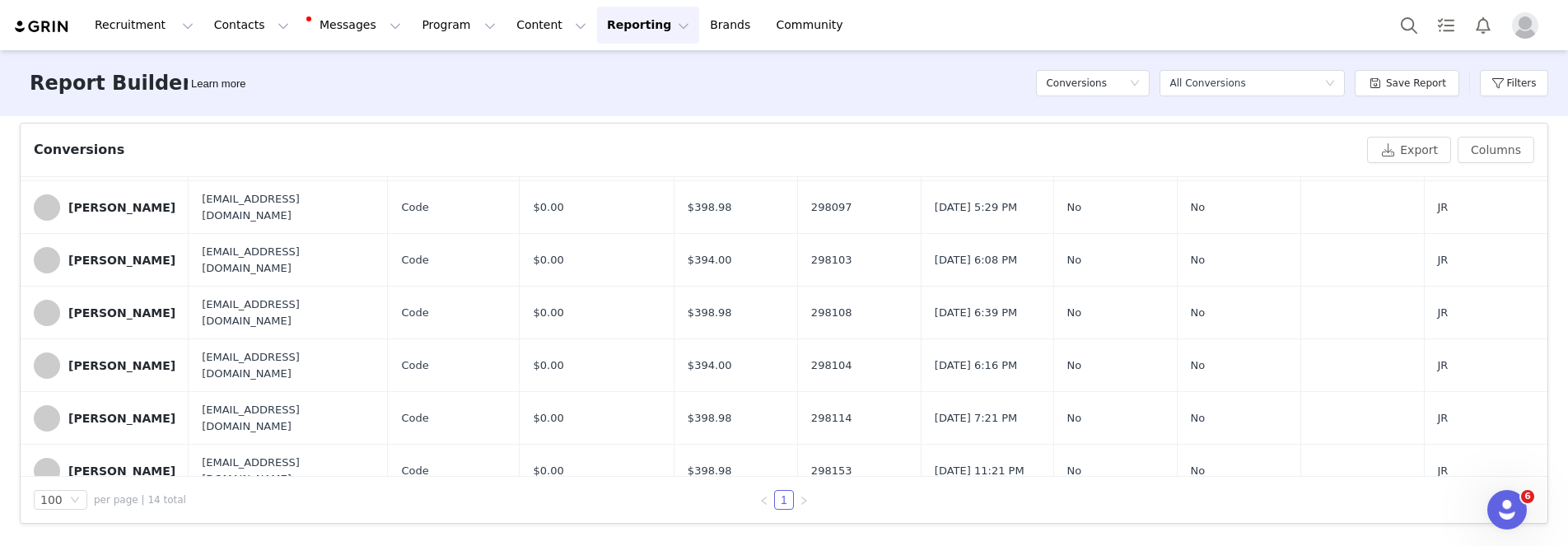
scroll to position [0, 0]
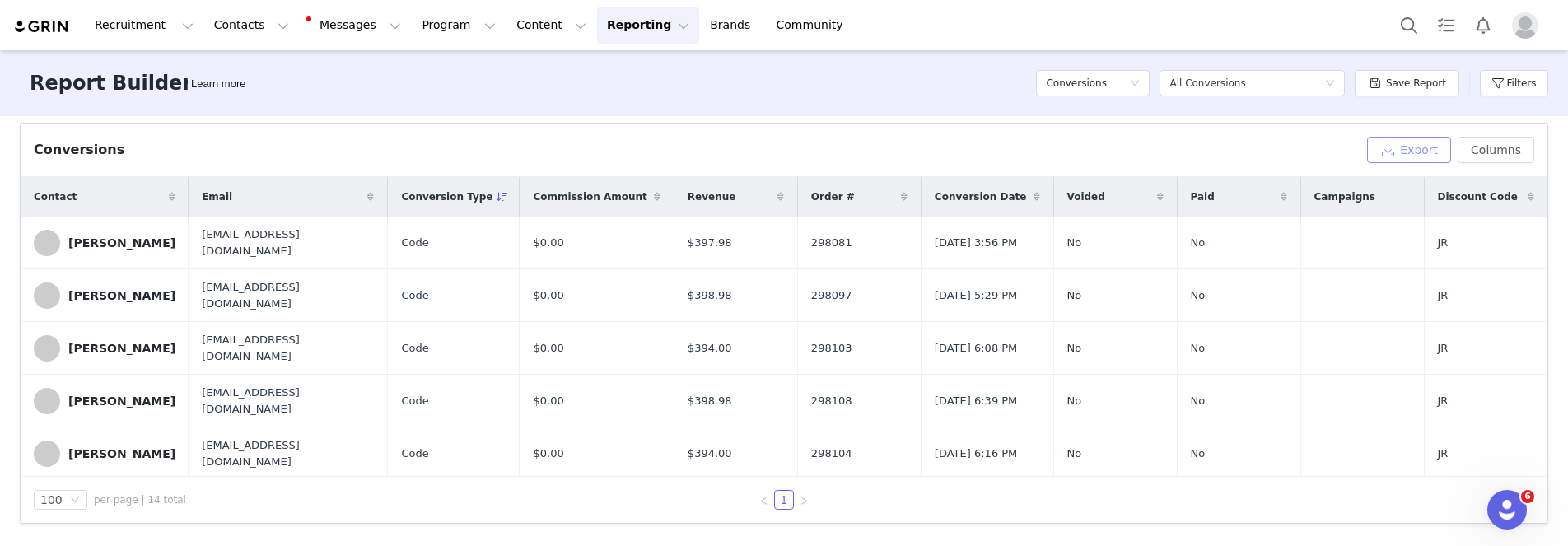
click at [1399, 150] on button "Export" at bounding box center [1409, 150] width 84 height 27
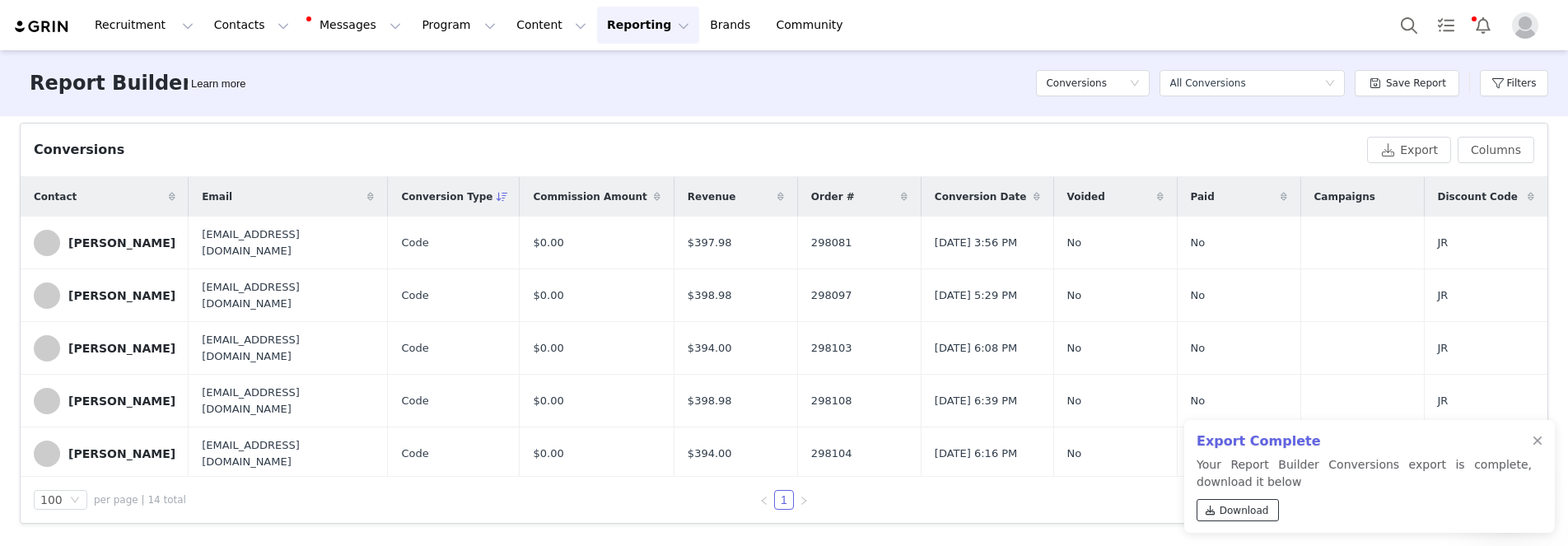
click at [1241, 512] on span "Download" at bounding box center [1243, 510] width 49 height 15
click at [0, 0] on body "Recruitment Recruitment Creator Search Curated Lists Landing Pages Web Extensio…" at bounding box center [784, 273] width 1568 height 546
